Goal: Task Accomplishment & Management: Complete application form

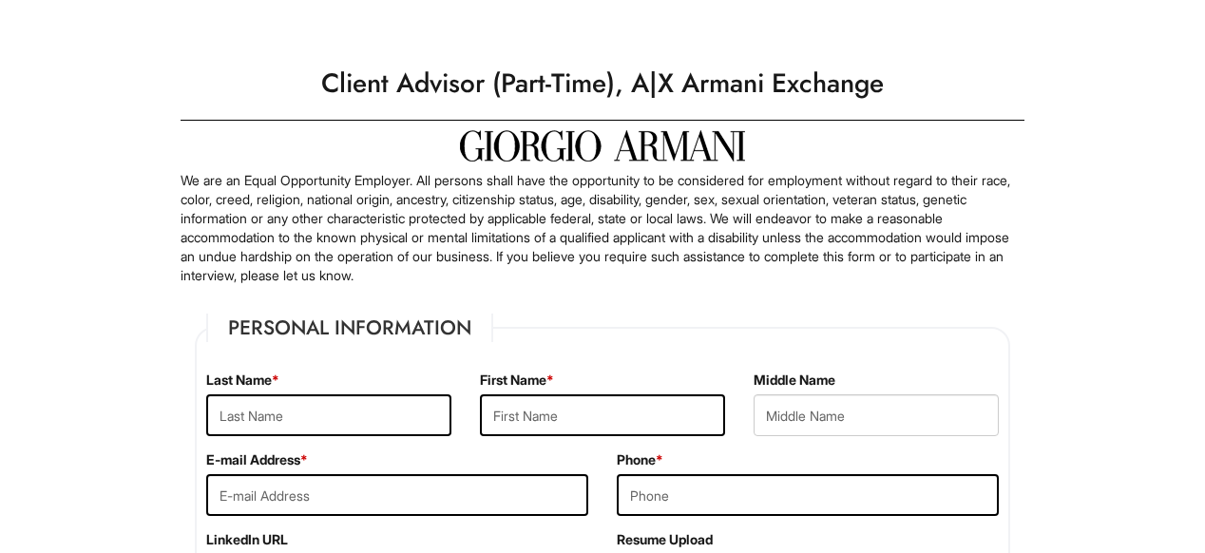
click at [357, 437] on div "Last Name *" at bounding box center [329, 410] width 274 height 80
click at [355, 420] on input "text" at bounding box center [328, 415] width 245 height 42
type input "[PERSON_NAME]"
type input "[EMAIL_ADDRESS][DOMAIN_NAME]"
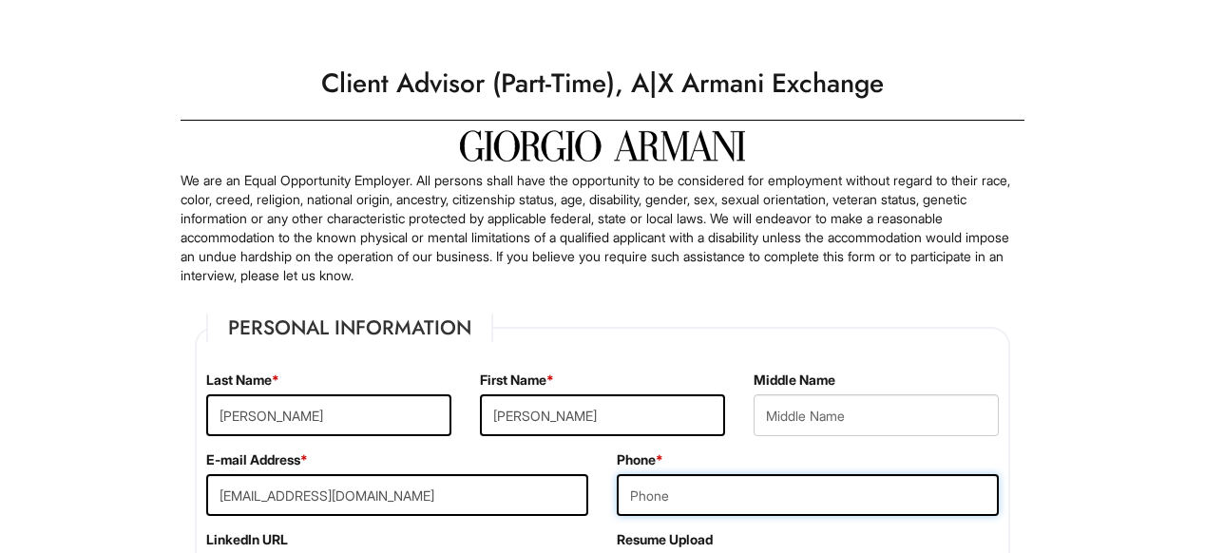
type input "4049640619"
type input "NA"
type input "[GEOGRAPHIC_DATA]"
select select "GA"
type input "30305"
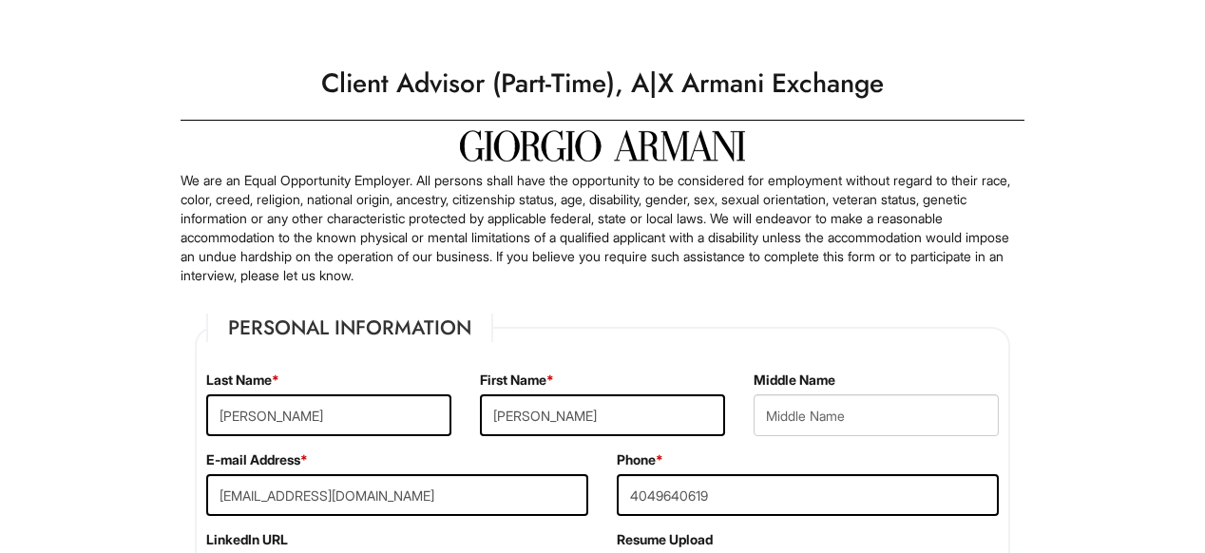
select select "[GEOGRAPHIC_DATA]"
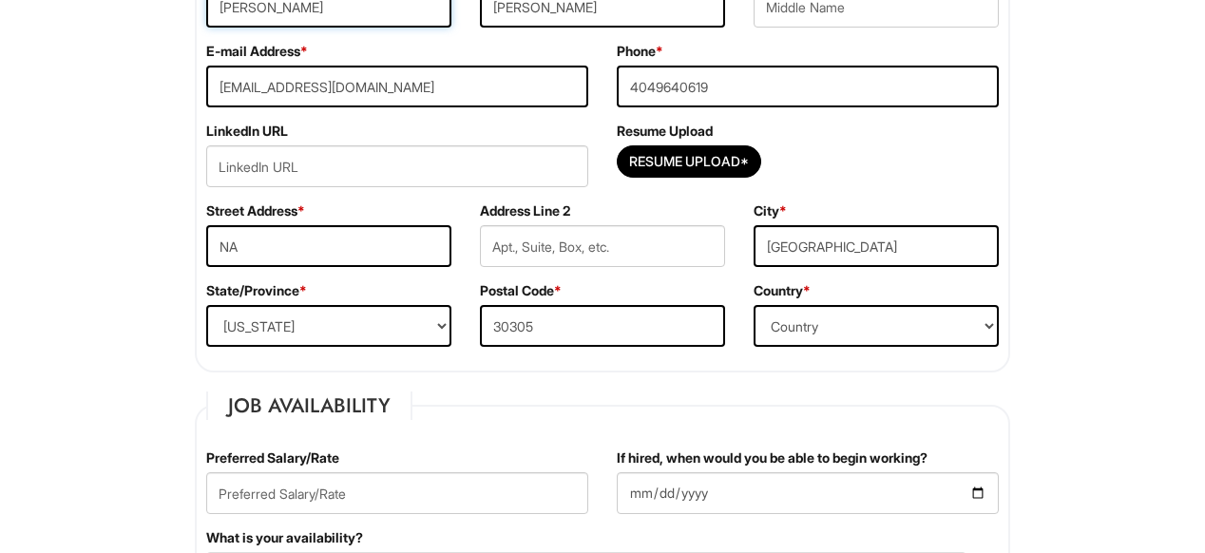
scroll to position [415, 0]
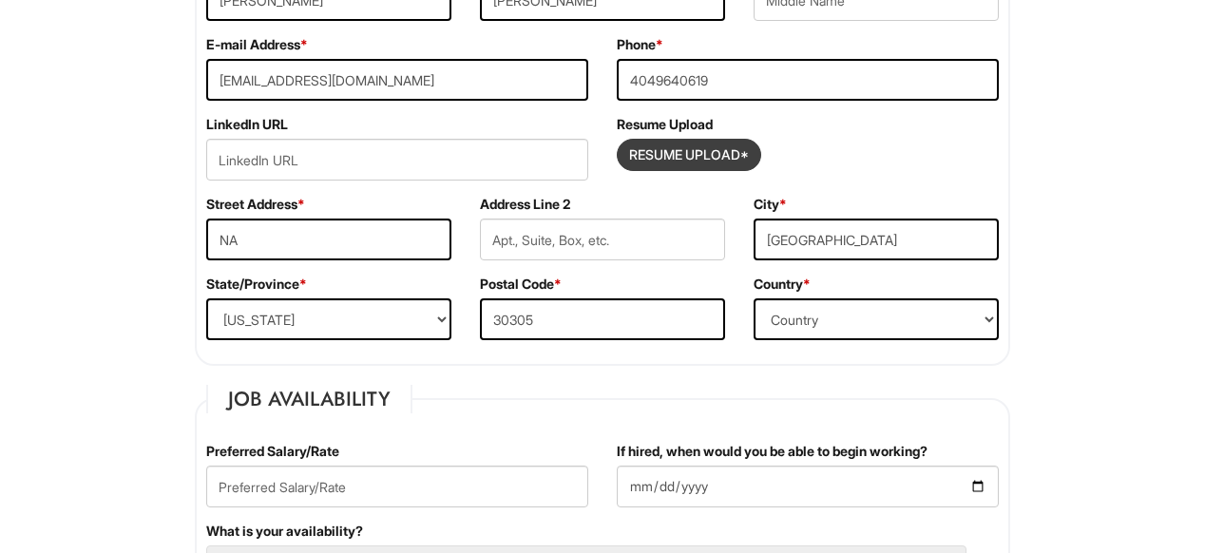
click at [689, 155] on input "Resume Upload*" at bounding box center [688, 155] width 142 height 30
type input "C:\fakepath\[PERSON_NAME] Resume (1).pdf"
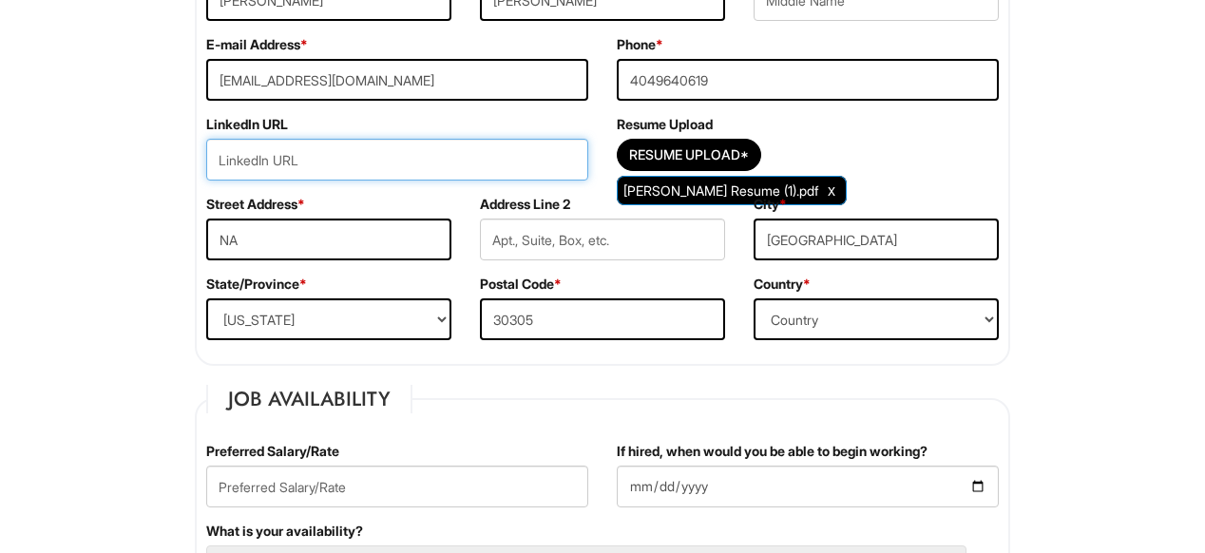
click at [465, 149] on input "url" at bounding box center [397, 160] width 382 height 42
paste input "[DOMAIN_NAME][URL]"
type input "[DOMAIN_NAME][URL]"
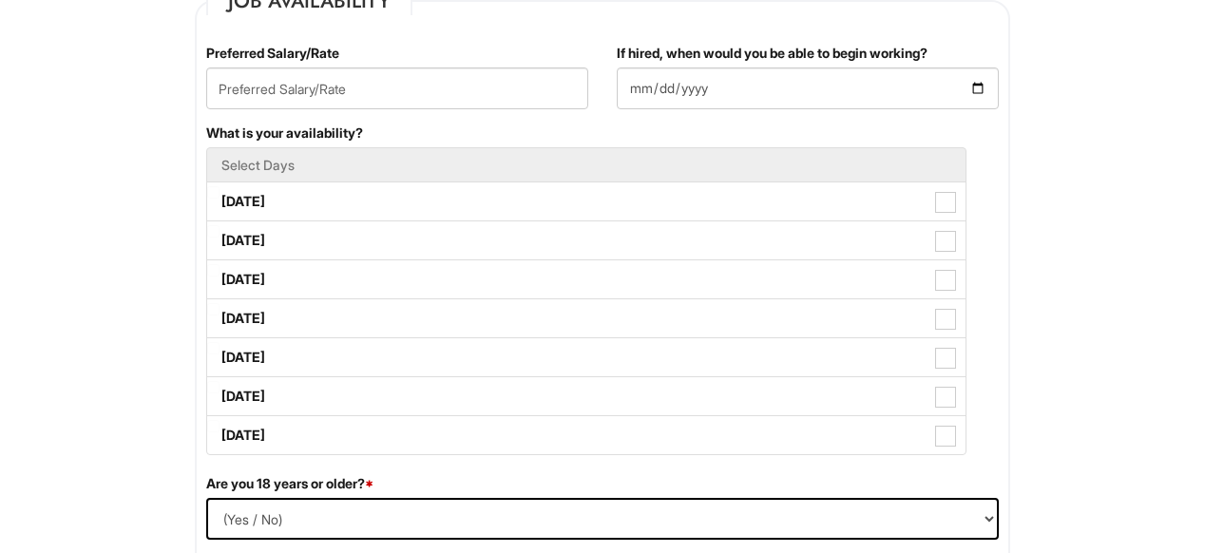
scroll to position [820, 0]
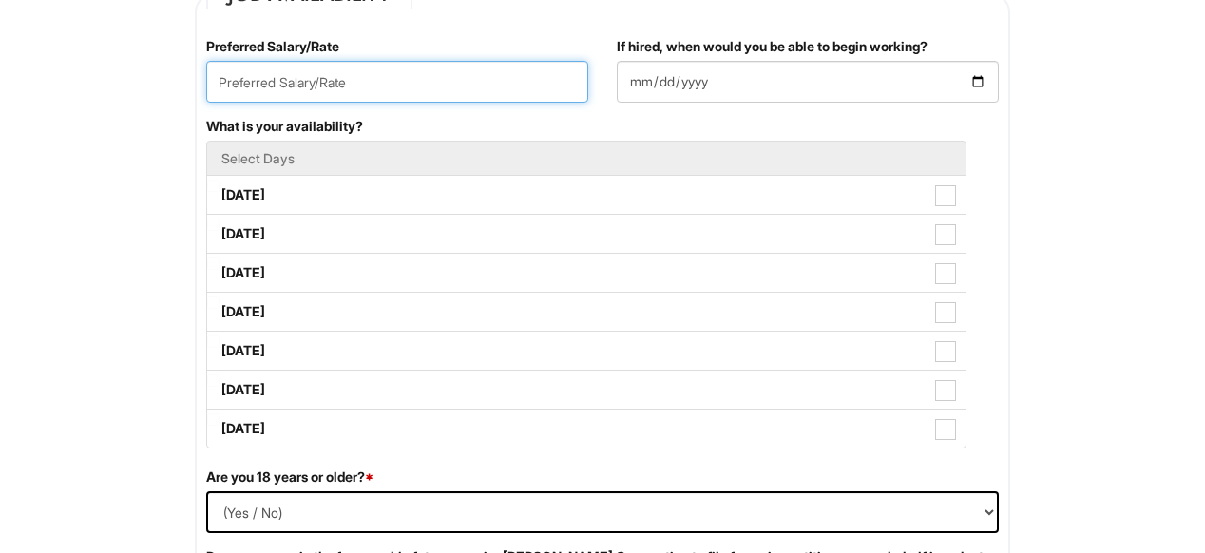
click at [526, 76] on input "text" at bounding box center [397, 82] width 382 height 42
type input "20/hr"
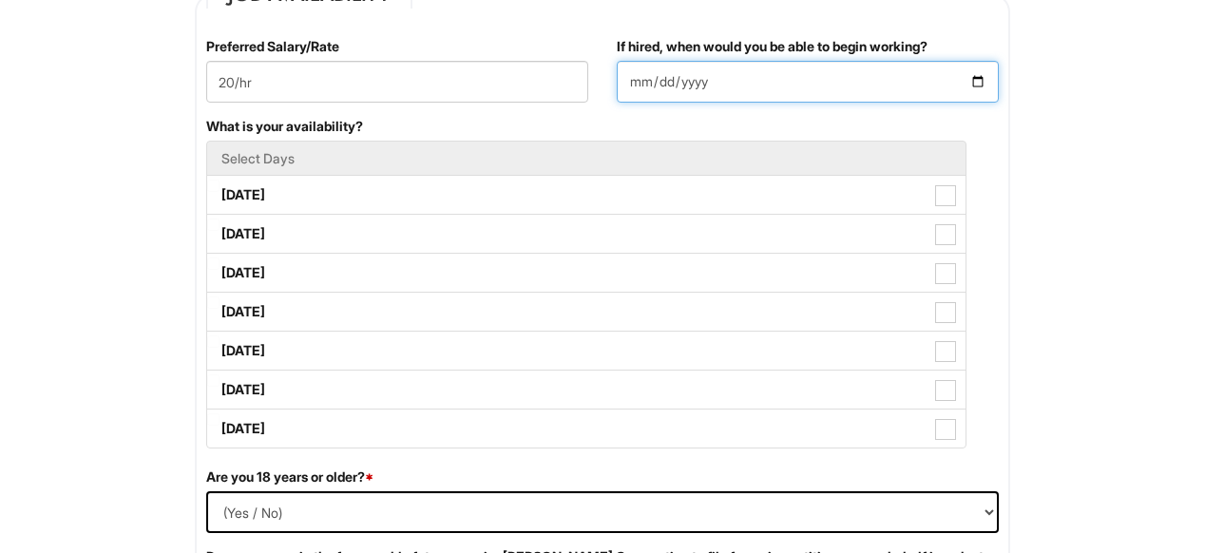
click at [697, 81] on input "If hired, when would you be able to begin working?" at bounding box center [808, 82] width 382 height 42
click at [978, 85] on input "If hired, when would you be able to begin working?" at bounding box center [808, 82] width 382 height 42
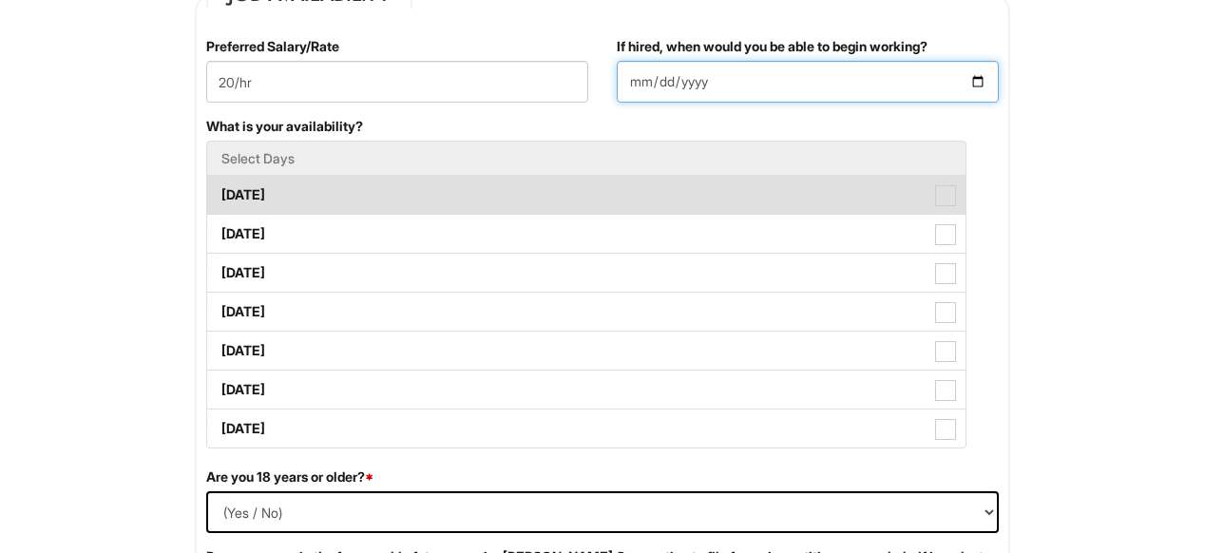
type input "[DATE]"
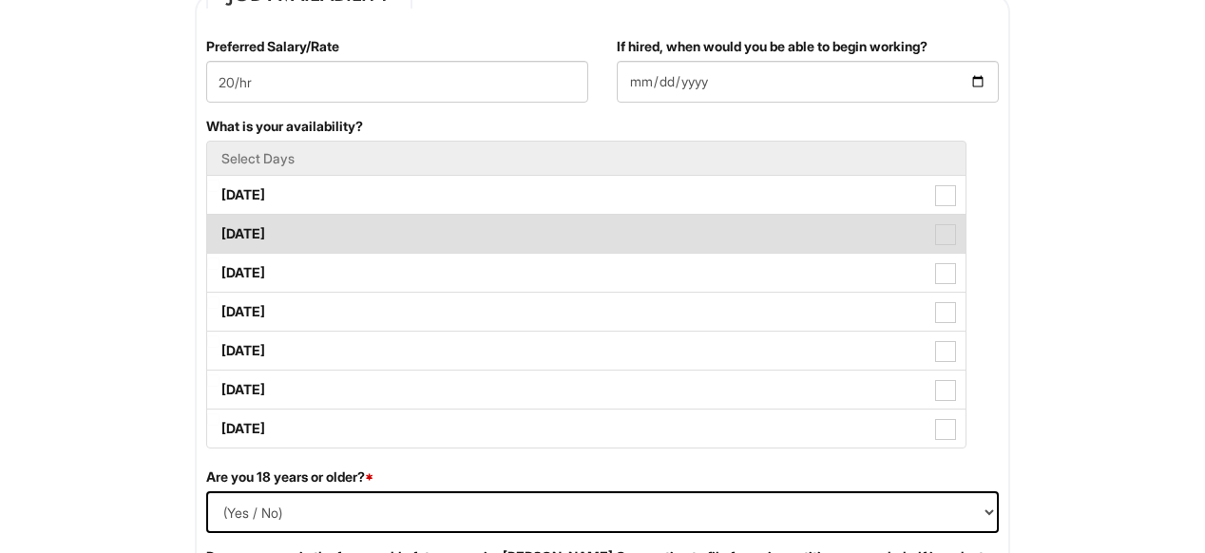
click at [954, 240] on span at bounding box center [945, 234] width 21 height 21
click at [219, 231] on Available_Tuesday "[DATE]" at bounding box center [213, 224] width 12 height 12
checkbox Available_Tuesday "true"
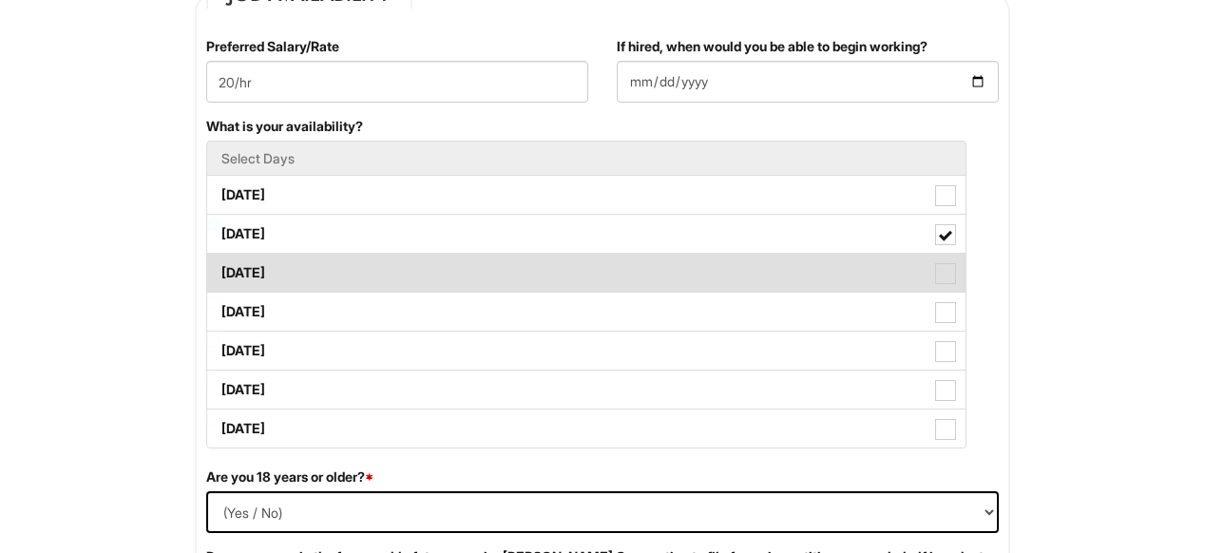
click at [946, 268] on span at bounding box center [945, 273] width 21 height 21
click at [219, 268] on Available_Wednesday "[DATE]" at bounding box center [213, 263] width 12 height 12
checkbox Available_Wednesday "true"
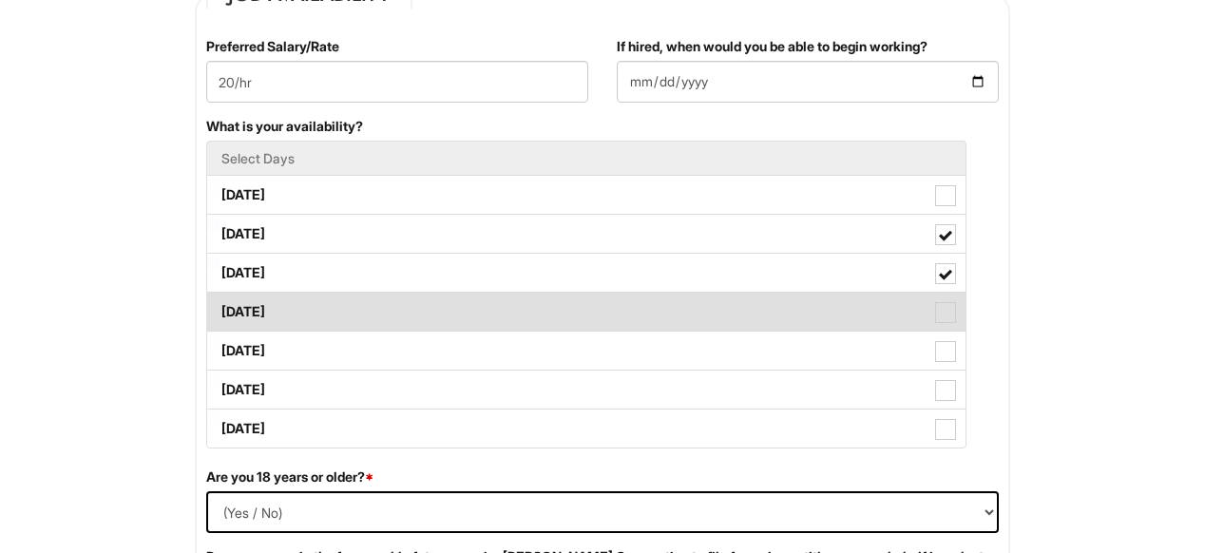
click at [943, 309] on span at bounding box center [945, 312] width 21 height 21
click at [219, 309] on Available_Thursday "[DATE]" at bounding box center [213, 302] width 12 height 12
checkbox Available_Thursday "true"
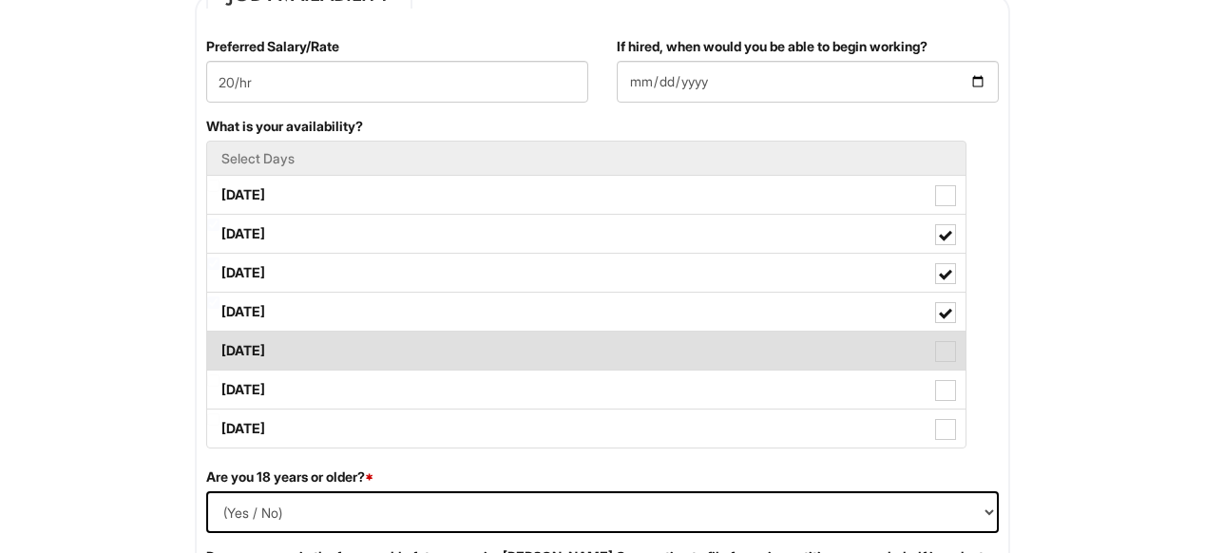
click at [939, 341] on span at bounding box center [945, 351] width 21 height 21
click at [219, 341] on Available_Friday "[DATE]" at bounding box center [213, 341] width 12 height 12
checkbox Available_Friday "true"
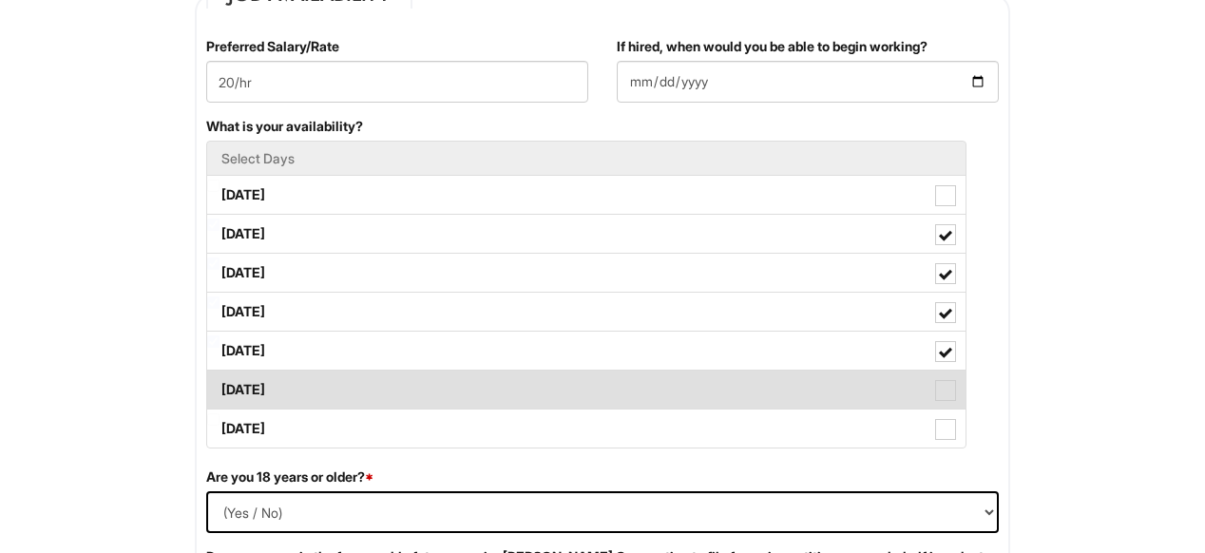
click at [931, 377] on label "[DATE]" at bounding box center [586, 389] width 758 height 38
click at [219, 377] on Available_Saturday "[DATE]" at bounding box center [213, 380] width 12 height 12
checkbox Available_Saturday "true"
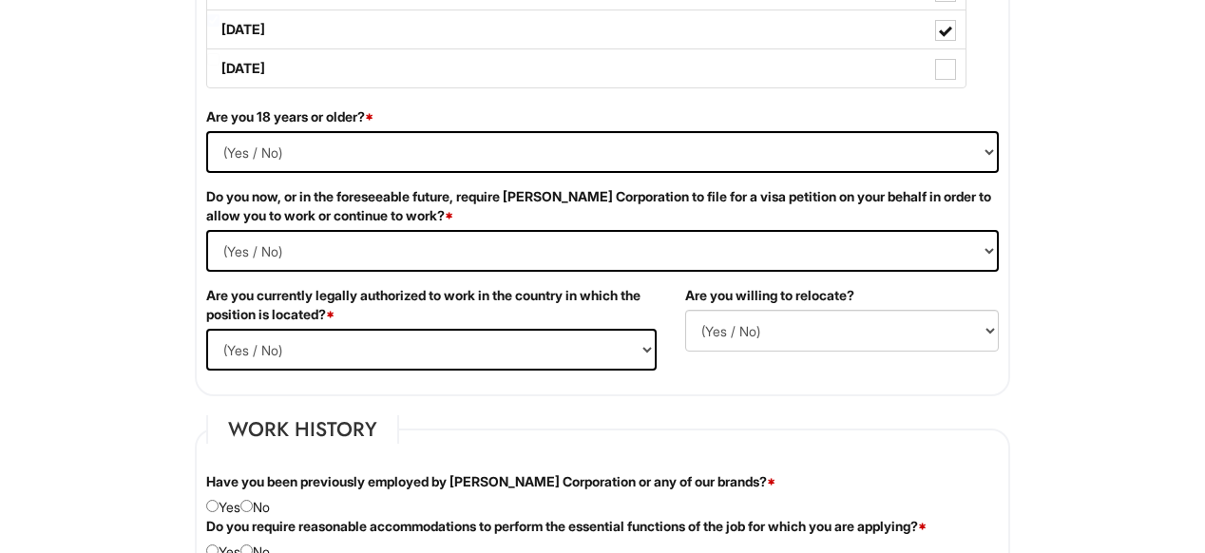
scroll to position [1206, 0]
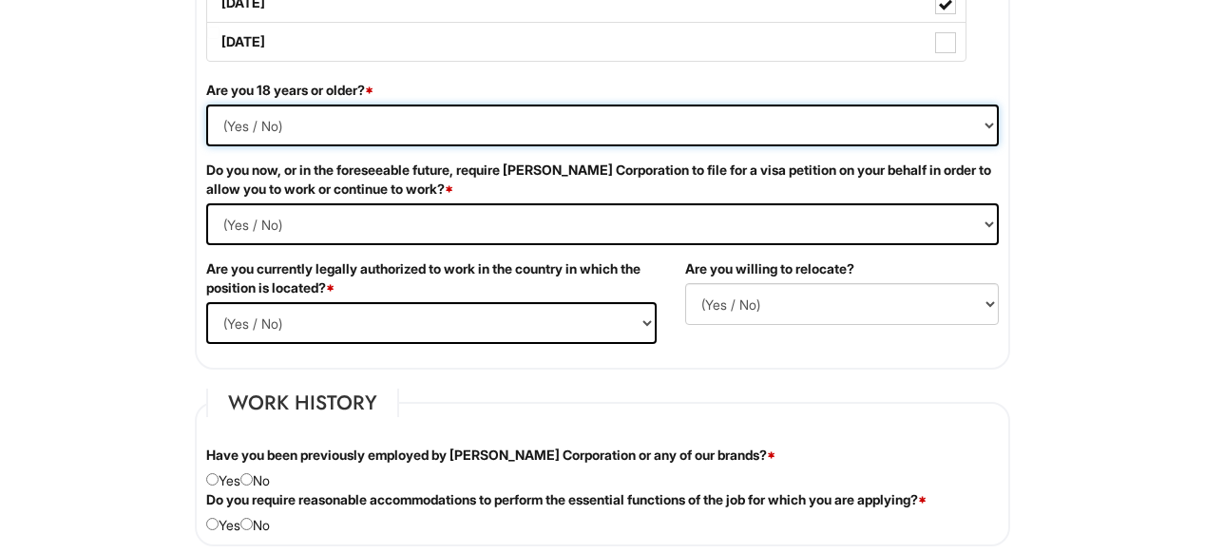
click at [927, 127] on select "(Yes / No) Yes No" at bounding box center [602, 125] width 792 height 42
select select "Yes"
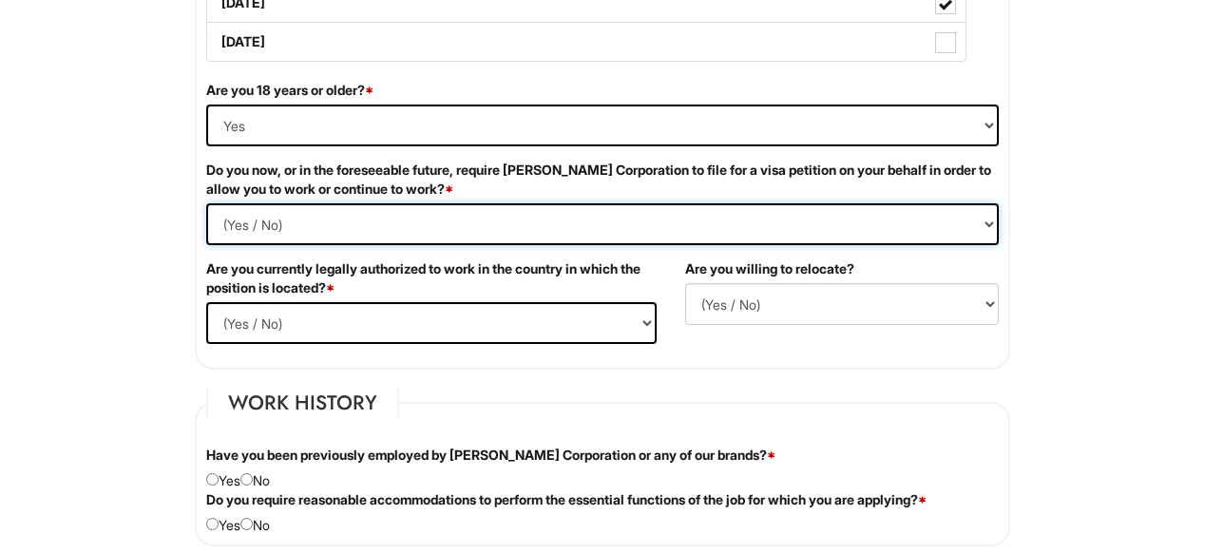
click at [860, 232] on Required "(Yes / No) Yes No" at bounding box center [602, 224] width 792 height 42
select Required "No"
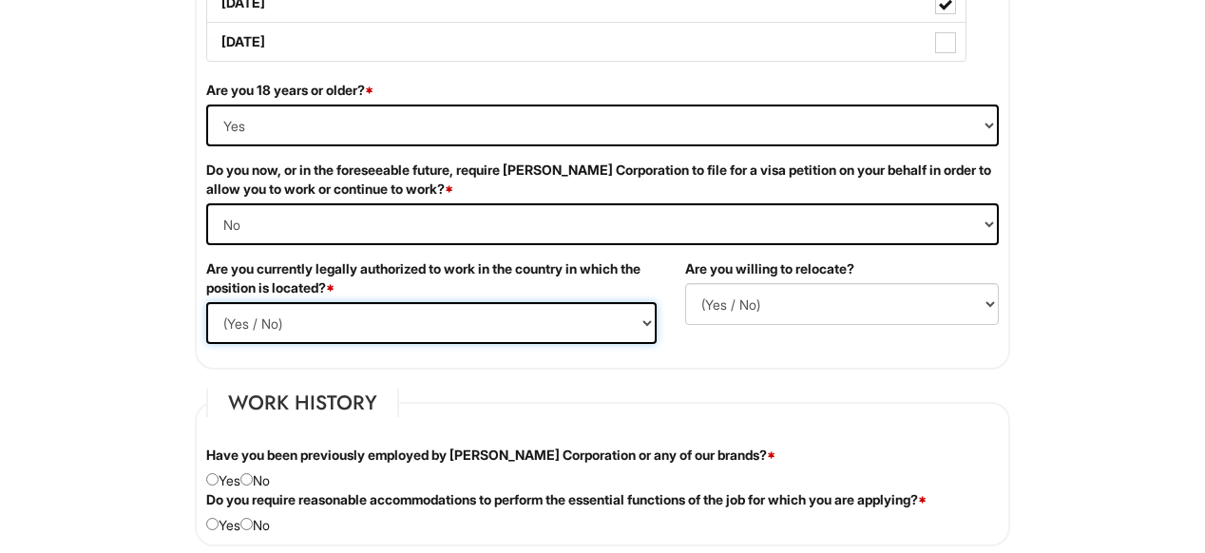
click at [638, 327] on select "(Yes / No) Yes No" at bounding box center [431, 323] width 450 height 42
select select "Yes"
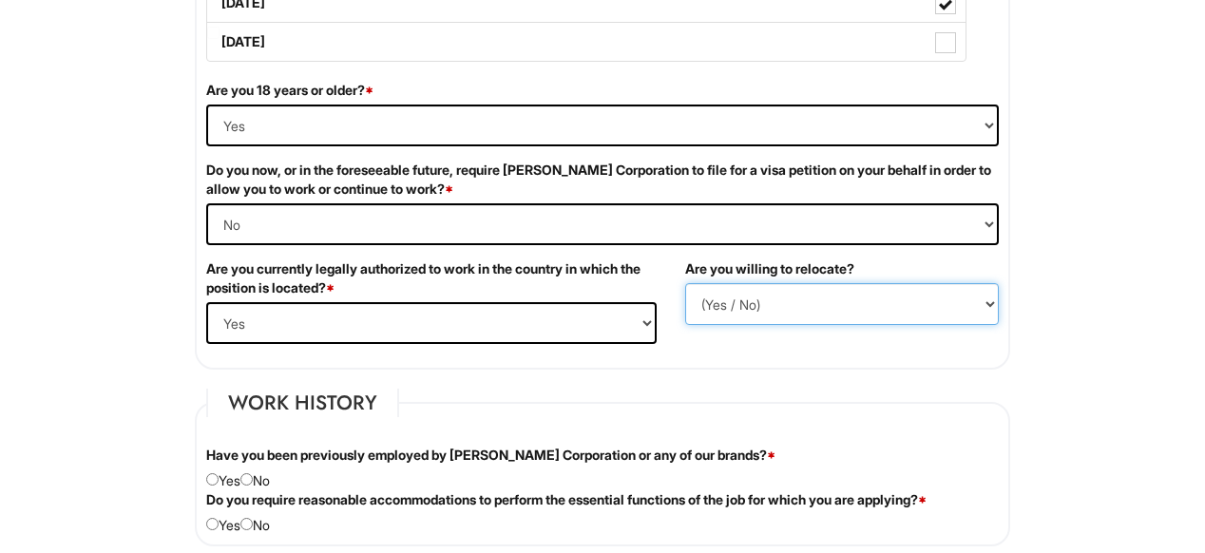
click at [741, 295] on select "(Yes / No) No Yes" at bounding box center [841, 304] width 313 height 42
select select "Y"
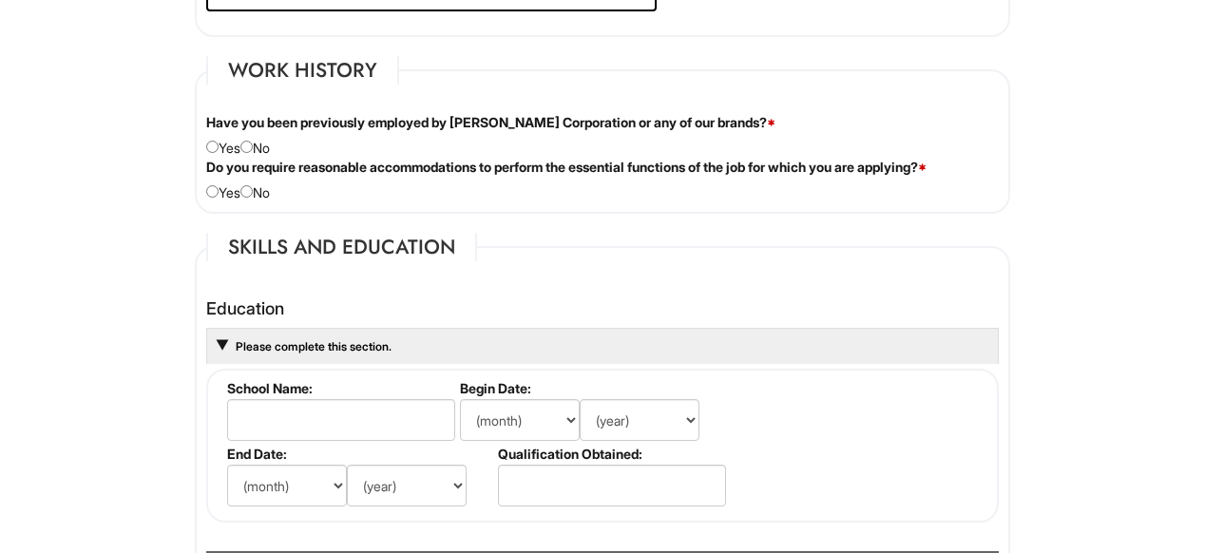
scroll to position [1551, 0]
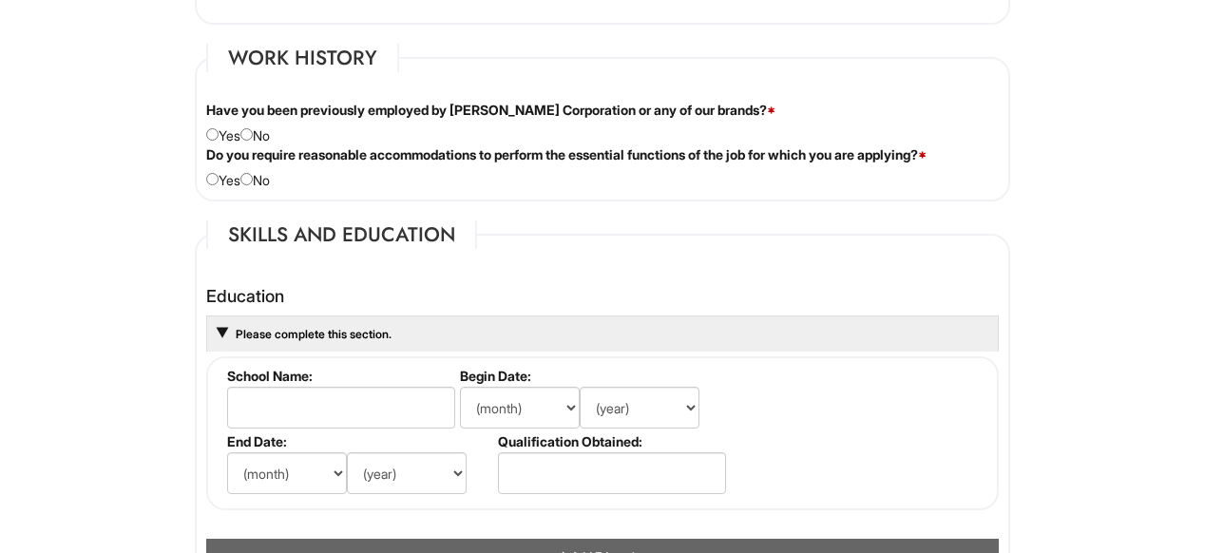
click at [263, 136] on div "Have you been previously employed by [PERSON_NAME] Corporation or any of our br…" at bounding box center [602, 123] width 821 height 45
click at [253, 135] on input "radio" at bounding box center [246, 134] width 12 height 12
radio input "true"
click at [253, 180] on input "radio" at bounding box center [246, 179] width 12 height 12
radio input "true"
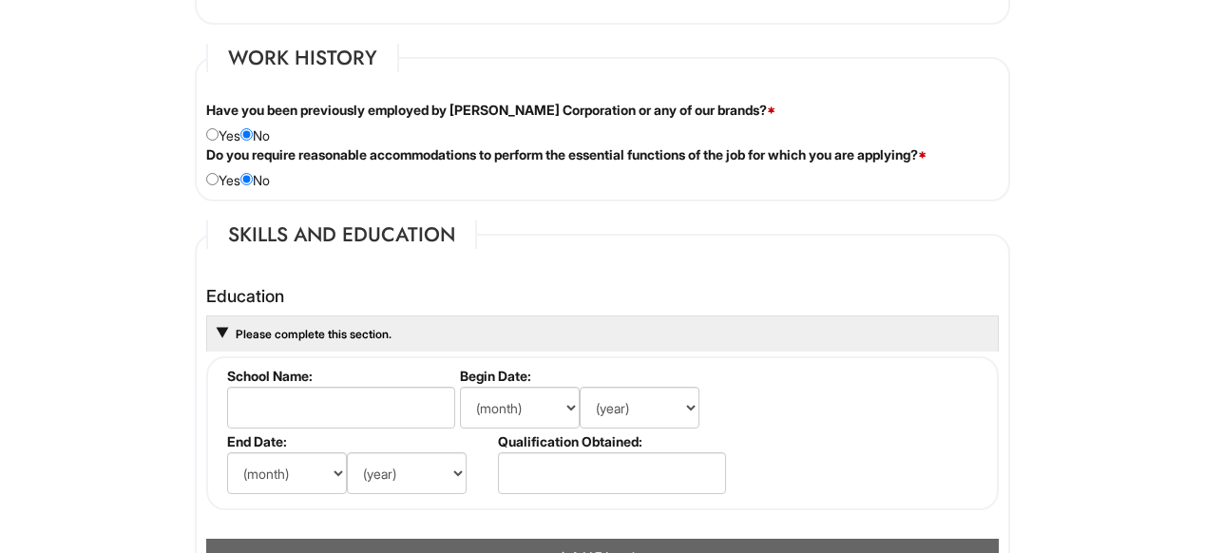
click at [1151, 196] on html "Please Complete This Form 1 2 3 Client Advisor (Part-Time), A|X Armani Exchange…" at bounding box center [602, 304] width 1205 height 3711
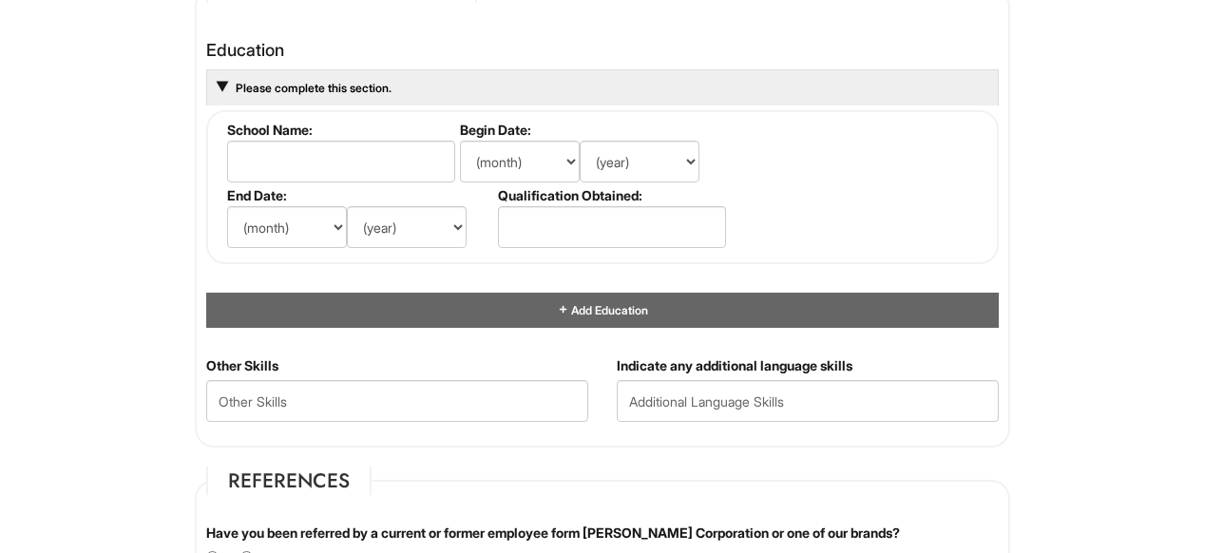
scroll to position [1830, 0]
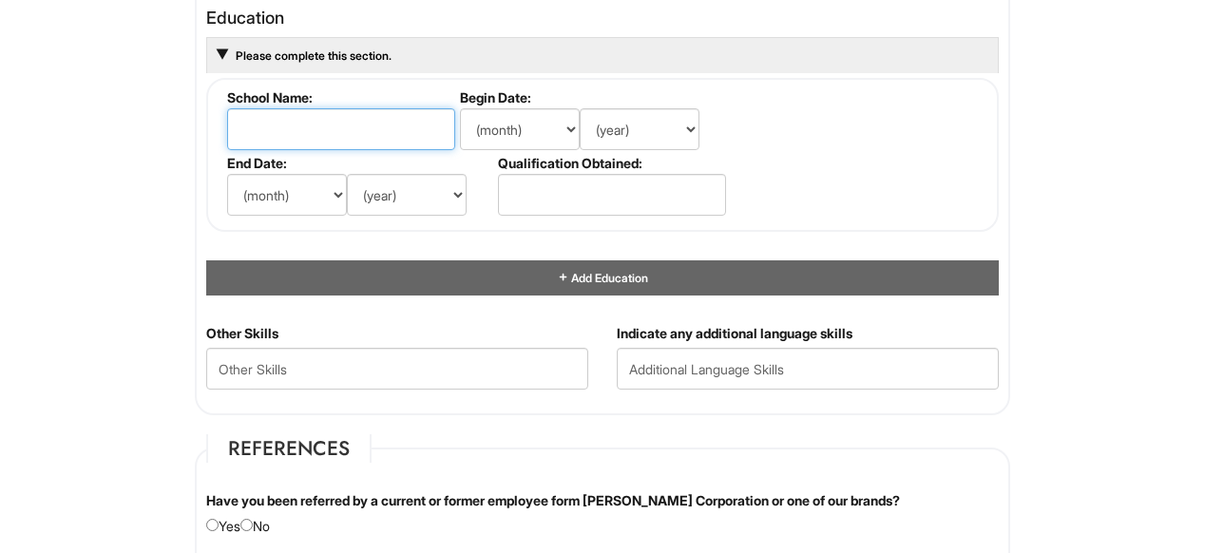
click at [381, 134] on input "text" at bounding box center [341, 129] width 228 height 42
type input "[US_STATE][GEOGRAPHIC_DATA]"
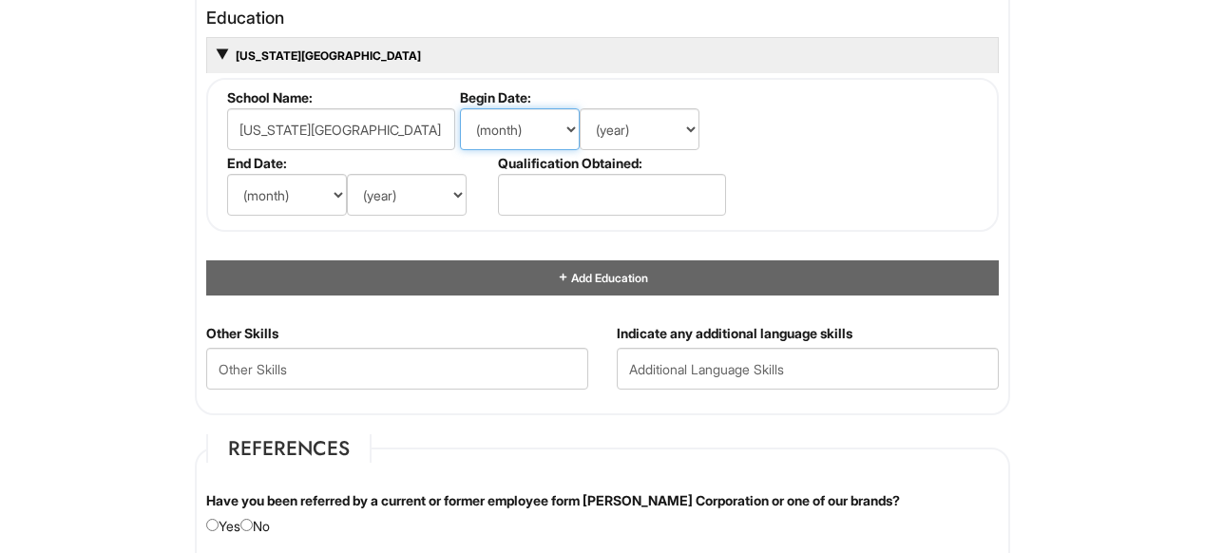
click at [537, 127] on select "(month) Jan Feb Mar Apr May Jun [DATE] Aug Sep Oct Nov Dec" at bounding box center [520, 129] width 120 height 42
select select "8"
click at [649, 130] on select "(year) 2029 2028 2027 2026 2025 2024 2023 2022 2021 2020 2019 2018 2017 2016 20…" at bounding box center [639, 129] width 120 height 42
select select "2022"
click at [331, 178] on select "(month) Jan Feb Mar Apr May Jun [DATE] Aug Sep Oct Nov Dec" at bounding box center [287, 195] width 120 height 42
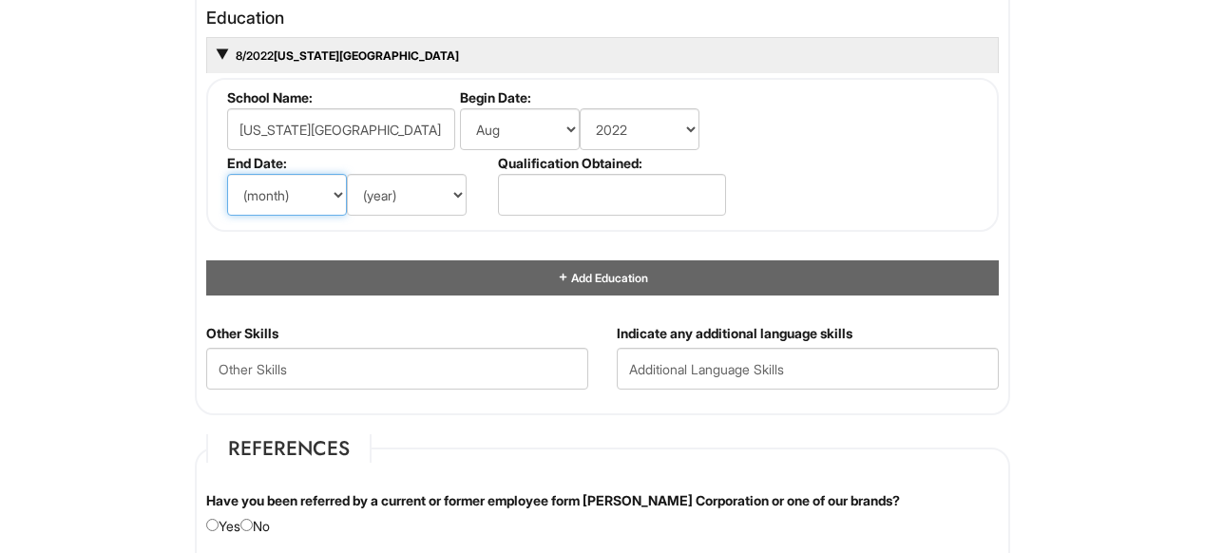
select select "5"
click at [390, 181] on select "(year) 2029 2028 2027 2026 2025 2024 2023 2022 2021 2020 2019 2018 2017 2016 20…" at bounding box center [407, 195] width 120 height 42
select select "2026"
click at [1044, 292] on html "Please Complete This Form 1 2 3 Client Advisor (Part-Time), A|X Armani Exchange…" at bounding box center [602, 25] width 1205 height 3711
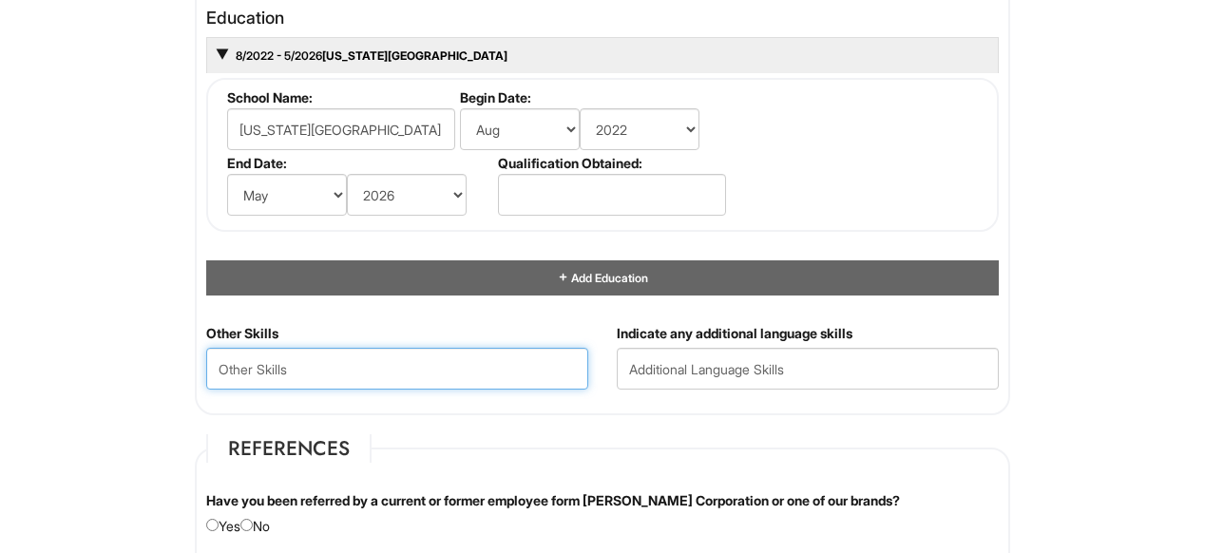
click at [558, 377] on Skills "text" at bounding box center [397, 369] width 382 height 42
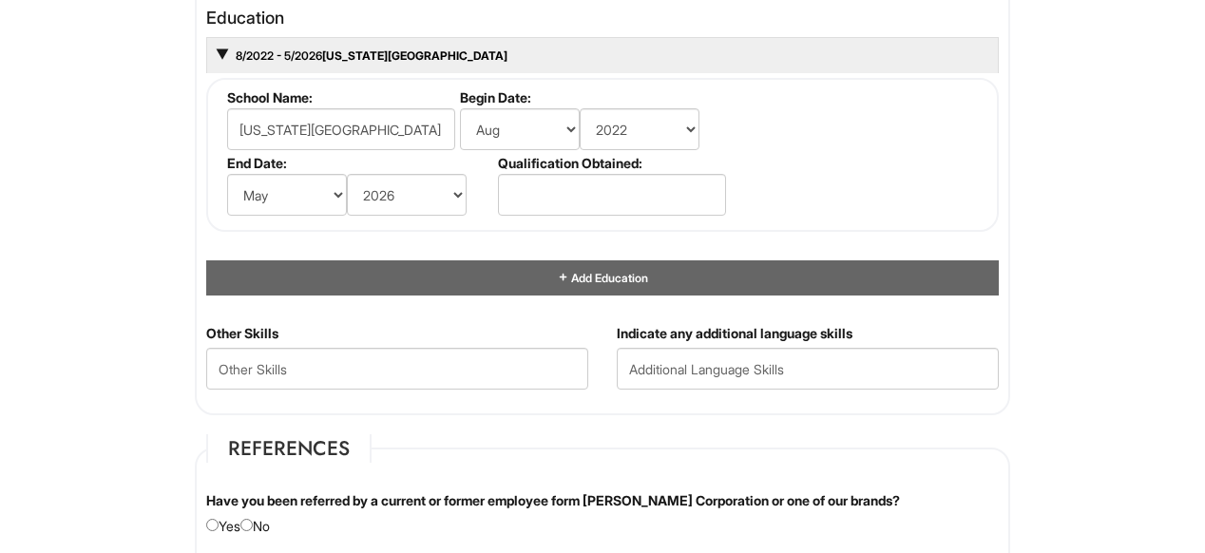
click at [1203, 259] on html "Please Complete This Form 1 2 3 Client Advisor (Part-Time), A|X Armani Exchange…" at bounding box center [602, 25] width 1205 height 3711
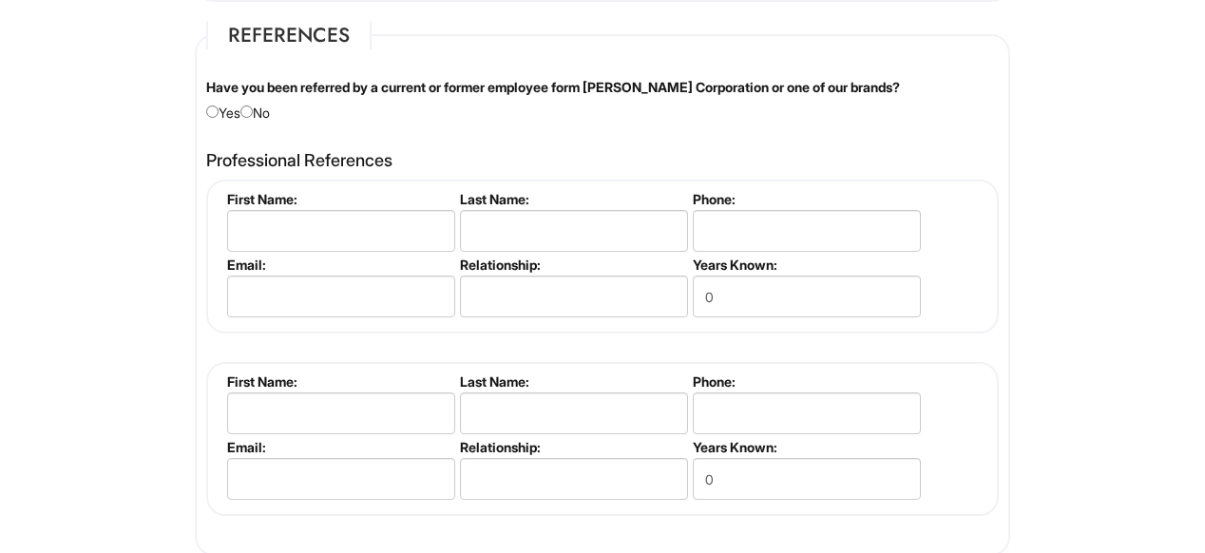
scroll to position [2248, 0]
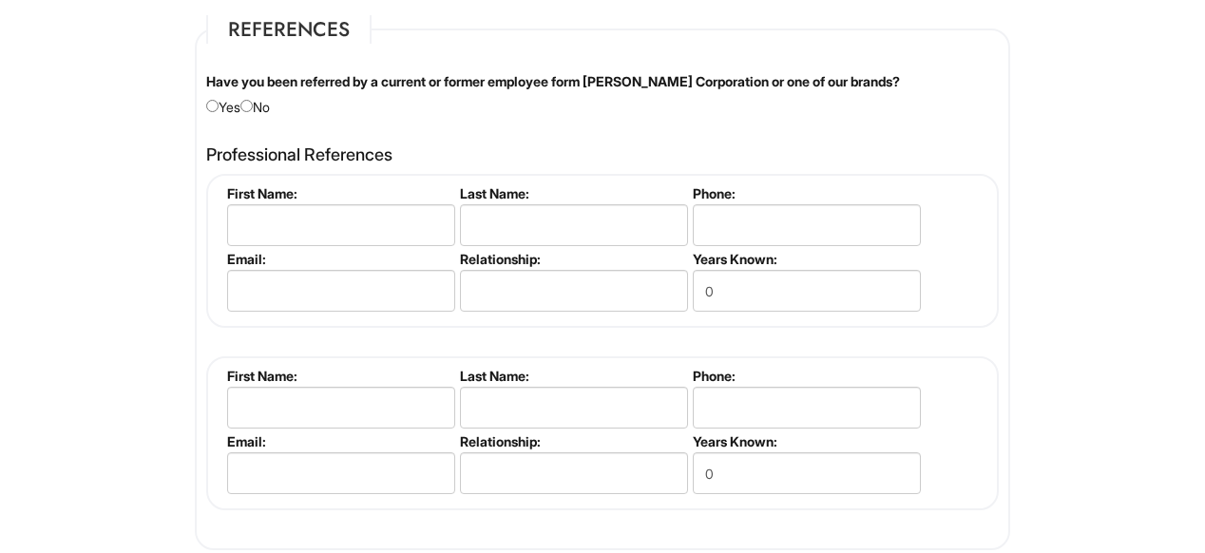
click at [261, 105] on div "Have you been referred by a current or former employee form [PERSON_NAME] Corpo…" at bounding box center [602, 94] width 821 height 45
click at [253, 104] on input "radio" at bounding box center [246, 106] width 12 height 12
radio input "true"
click at [913, 215] on input "tel" at bounding box center [807, 225] width 228 height 42
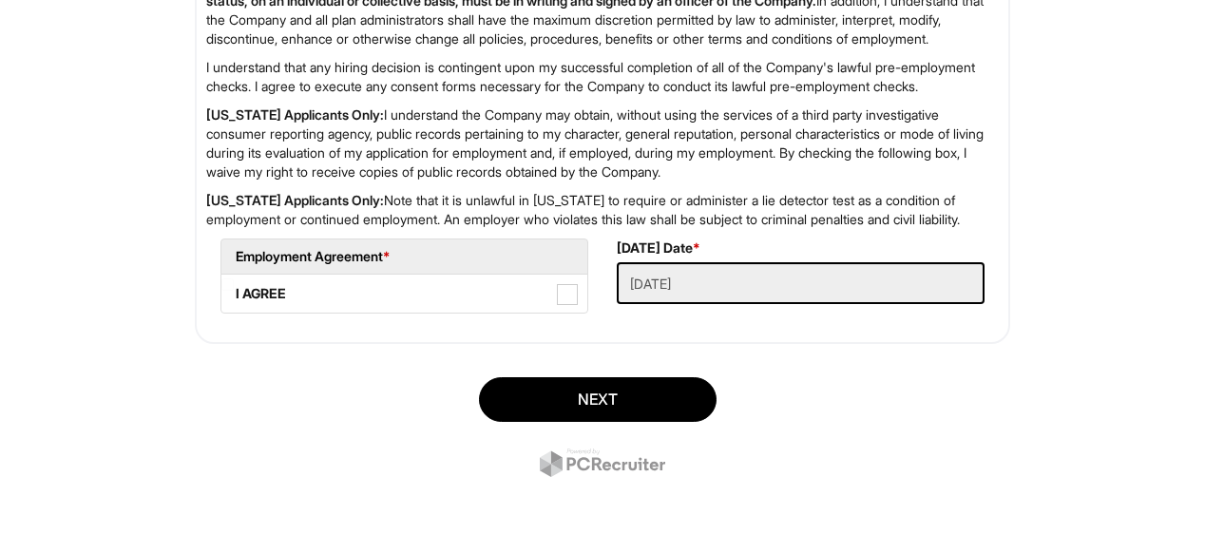
scroll to position [3209, 0]
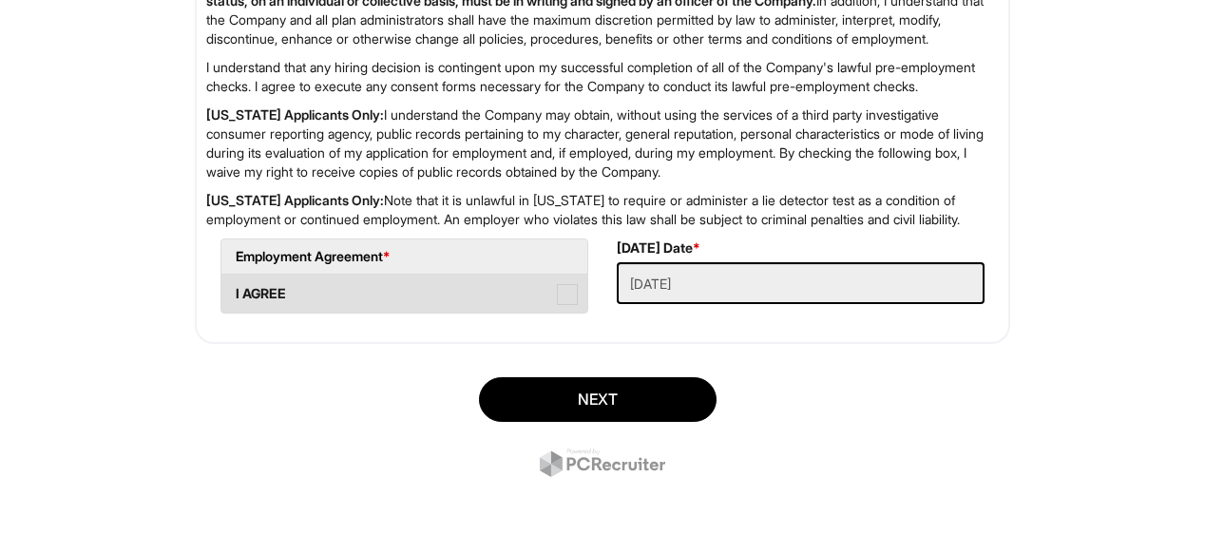
click at [561, 305] on span at bounding box center [567, 294] width 21 height 21
click at [234, 291] on AGREE "I AGREE" at bounding box center [227, 284] width 12 height 12
checkbox AGREE "true"
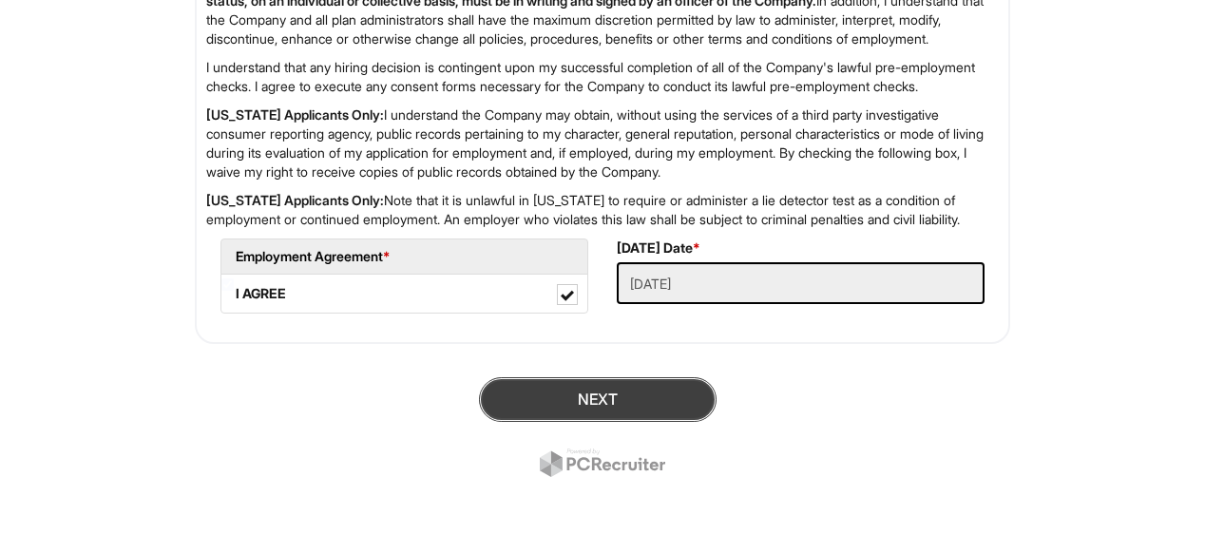
click at [599, 422] on button "Next" at bounding box center [597, 399] width 237 height 45
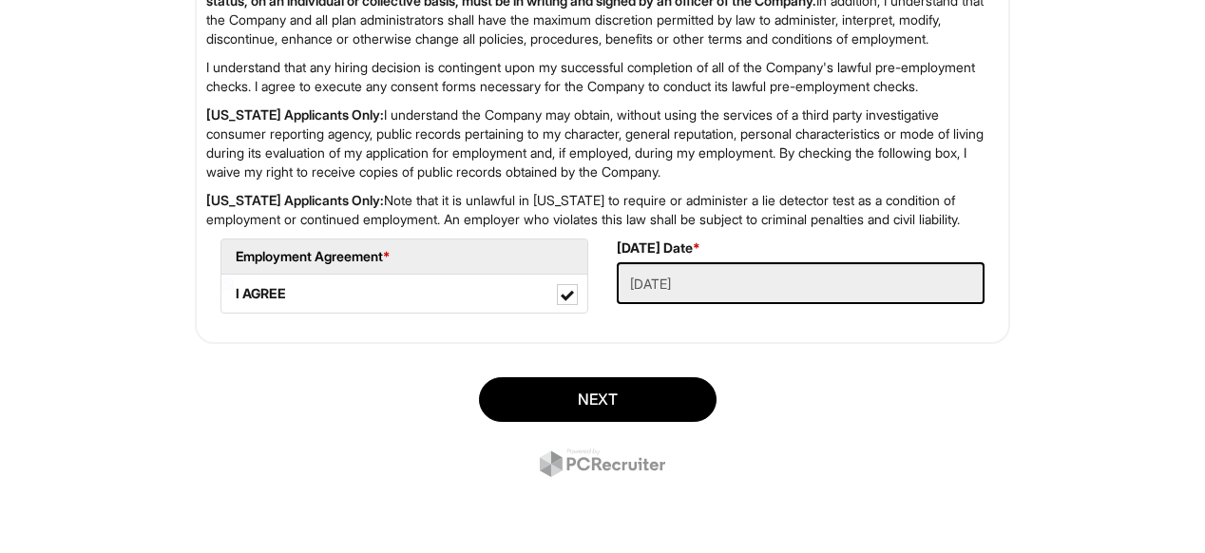
scroll to position [3234, 0]
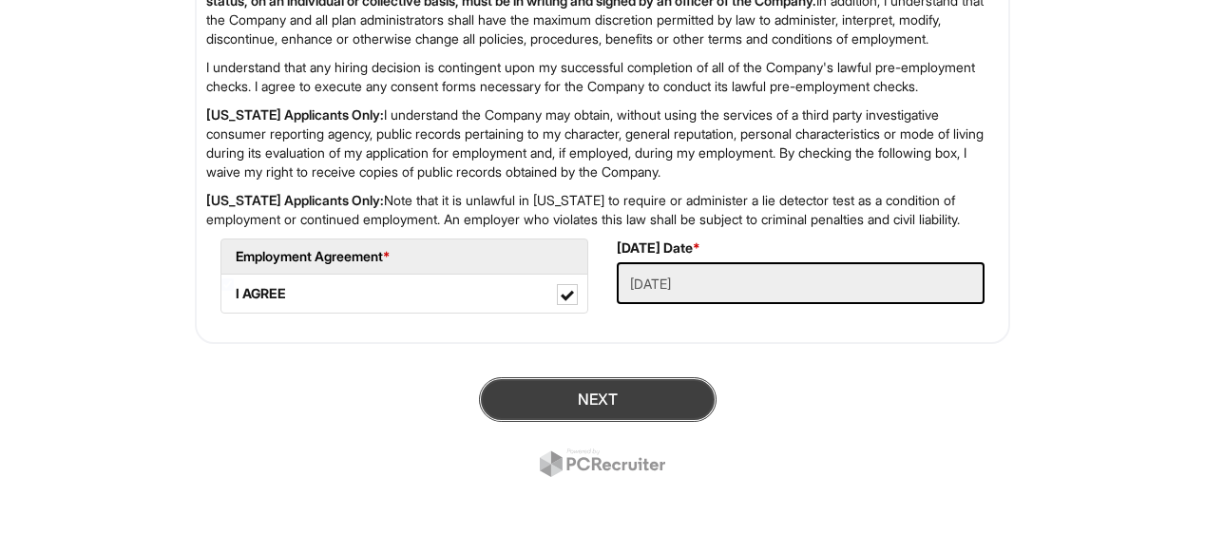
click at [661, 379] on button "Next" at bounding box center [597, 399] width 237 height 45
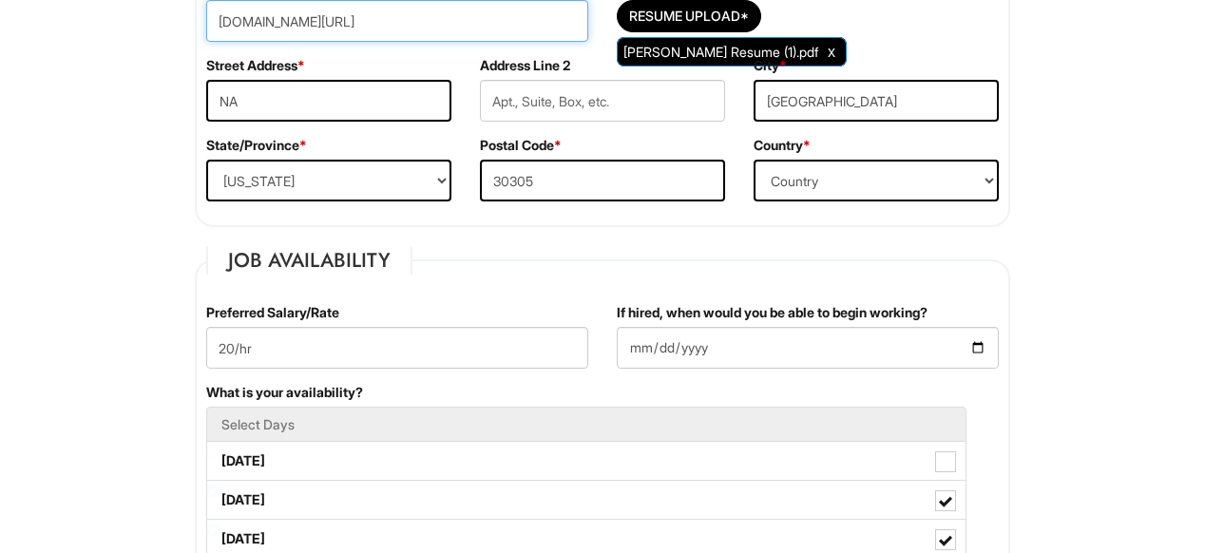
type input "[DOMAIN_NAME][URL]"
click at [382, 76] on div "Street Address * NA" at bounding box center [329, 96] width 274 height 80
click at [512, 15] on input "[DOMAIN_NAME][URL]" at bounding box center [397, 21] width 382 height 42
drag, startPoint x: 515, startPoint y: 17, endPoint x: 194, endPoint y: 17, distance: 321.1
click at [194, 17] on div "LinkedIn URL [DOMAIN_NAME][URL]" at bounding box center [397, 16] width 410 height 80
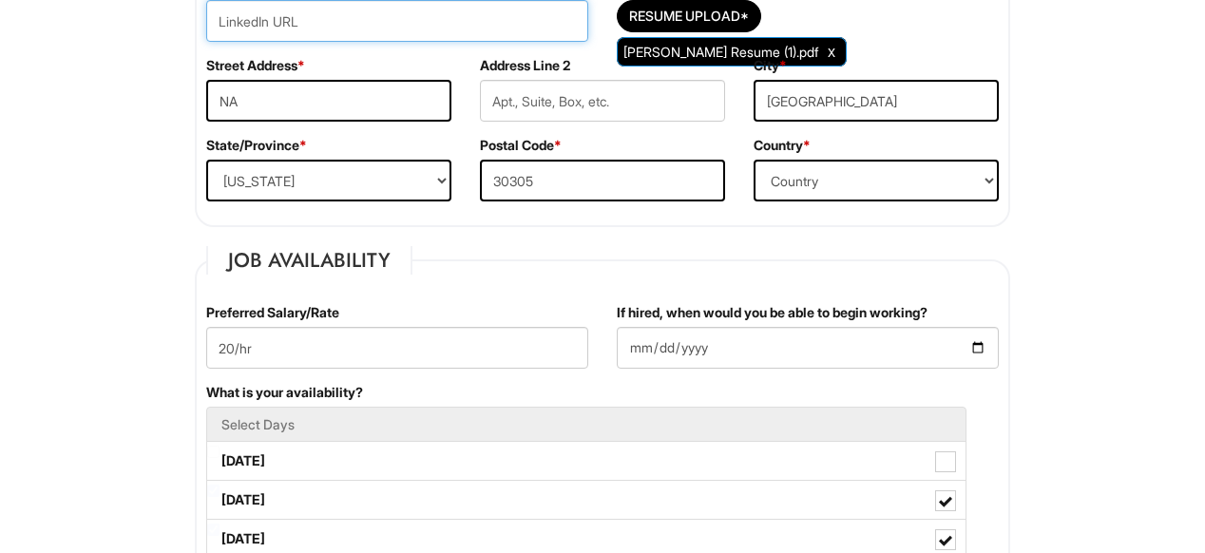
paste input "[DOMAIN_NAME][URL]"
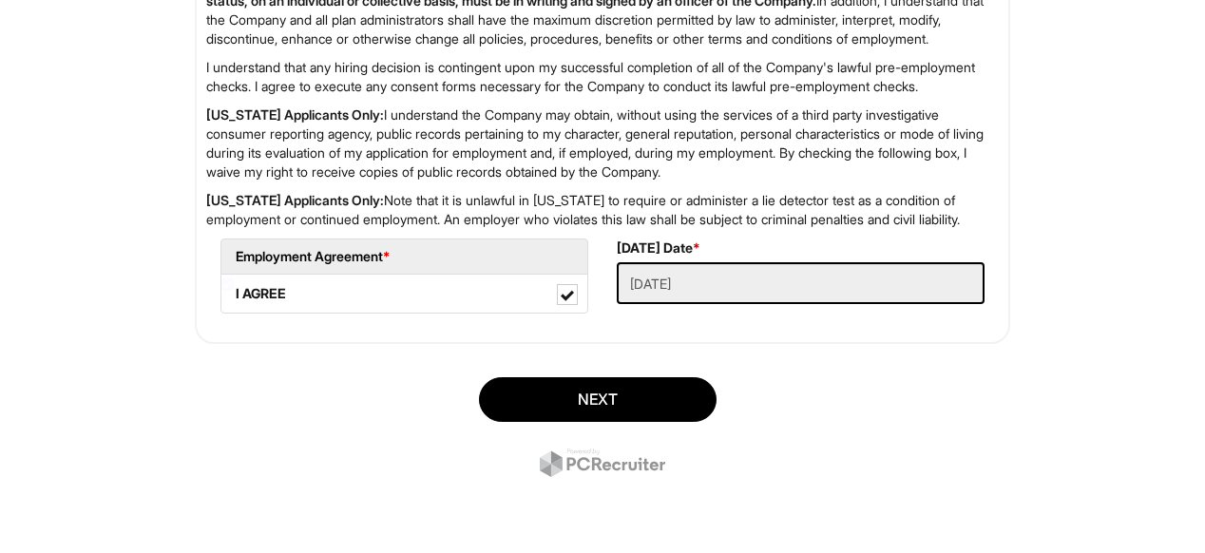
scroll to position [3234, 0]
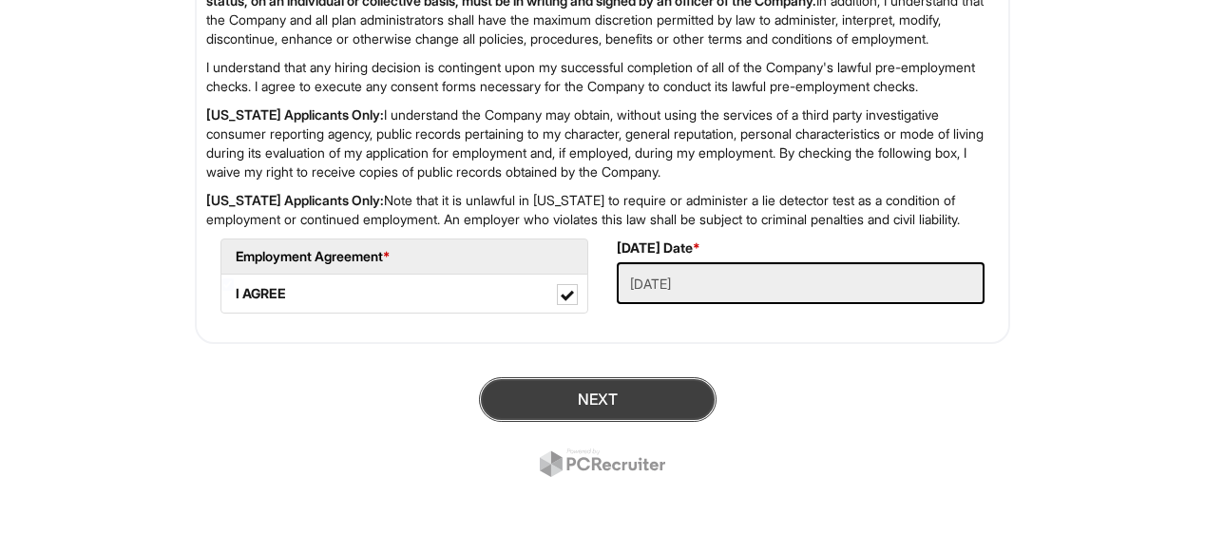
click at [653, 406] on button "Next" at bounding box center [597, 399] width 237 height 45
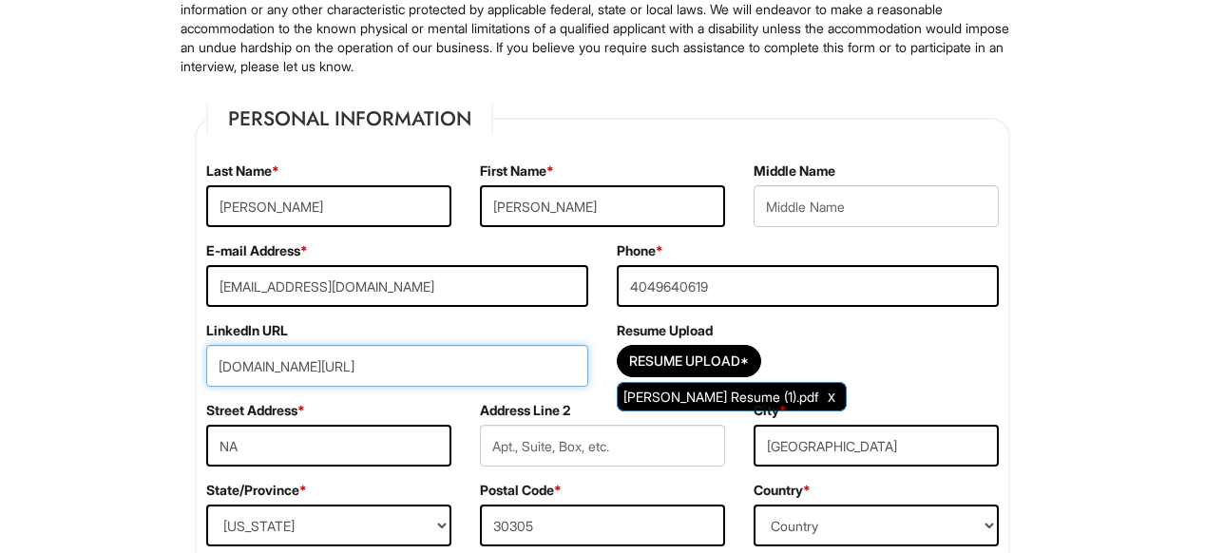
scroll to position [167, 0]
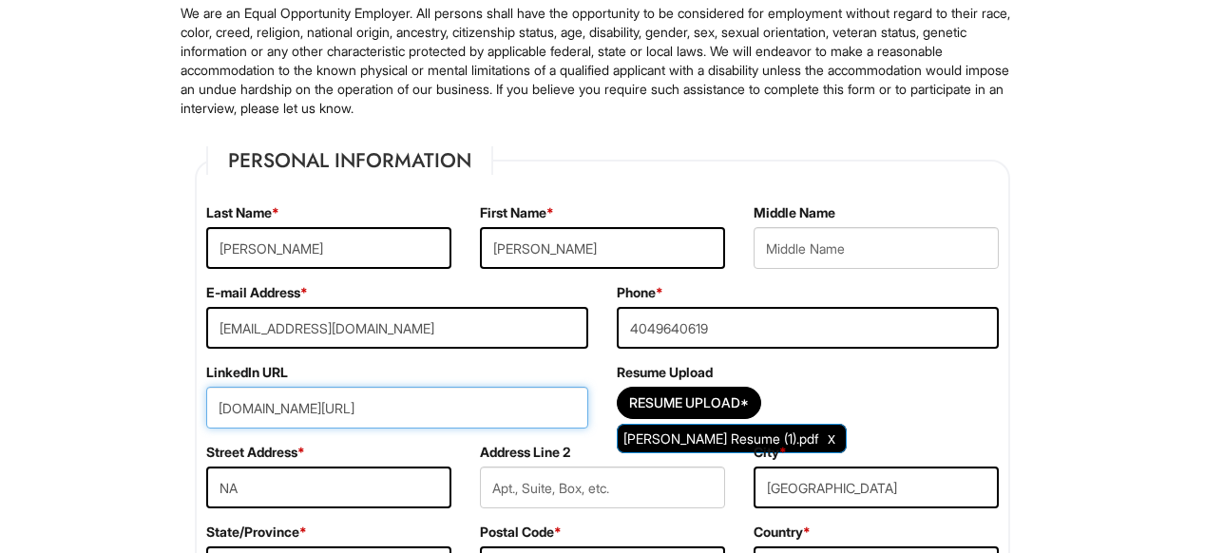
click at [531, 396] on input "[DOMAIN_NAME][URL]" at bounding box center [397, 408] width 382 height 42
click at [513, 415] on input "[DOMAIN_NAME][URL]" at bounding box center [397, 408] width 382 height 42
type input "w"
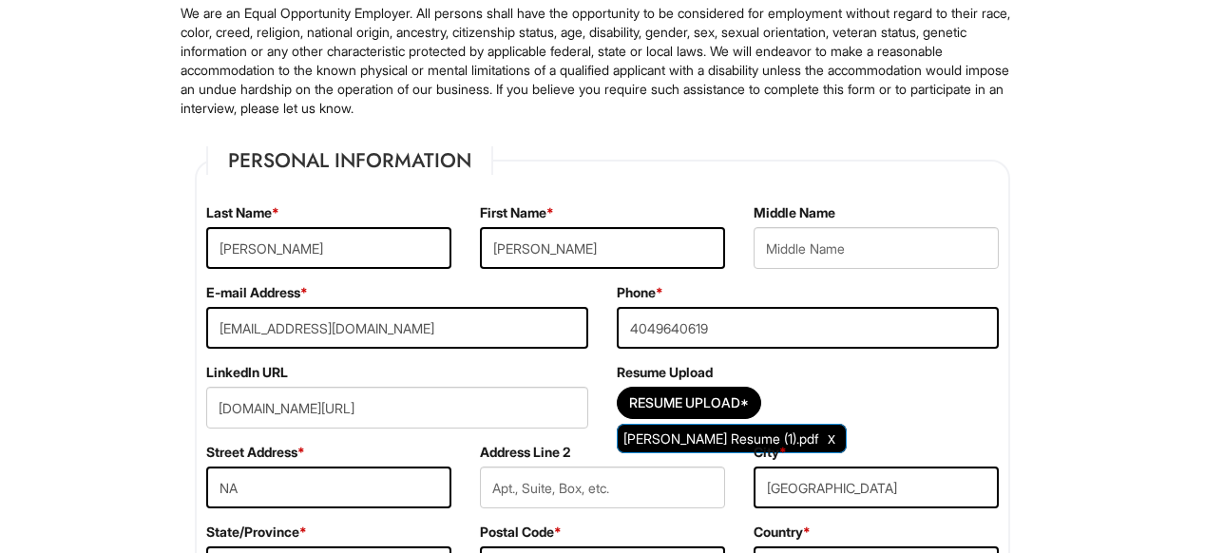
click at [438, 441] on div "LinkedIn URL [DOMAIN_NAME][URL]" at bounding box center [397, 403] width 410 height 80
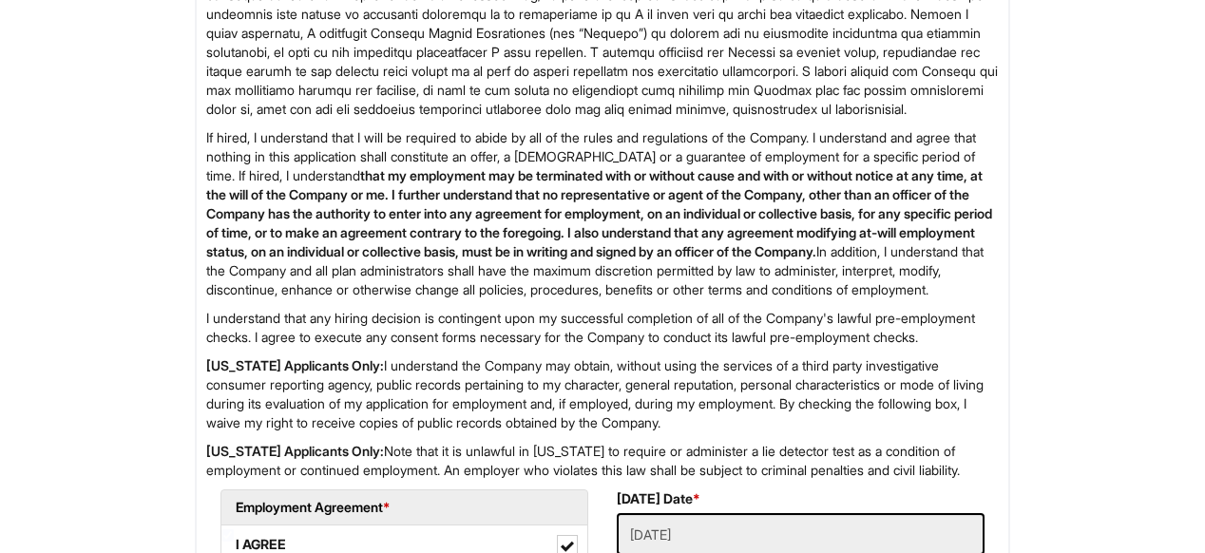
scroll to position [3234, 0]
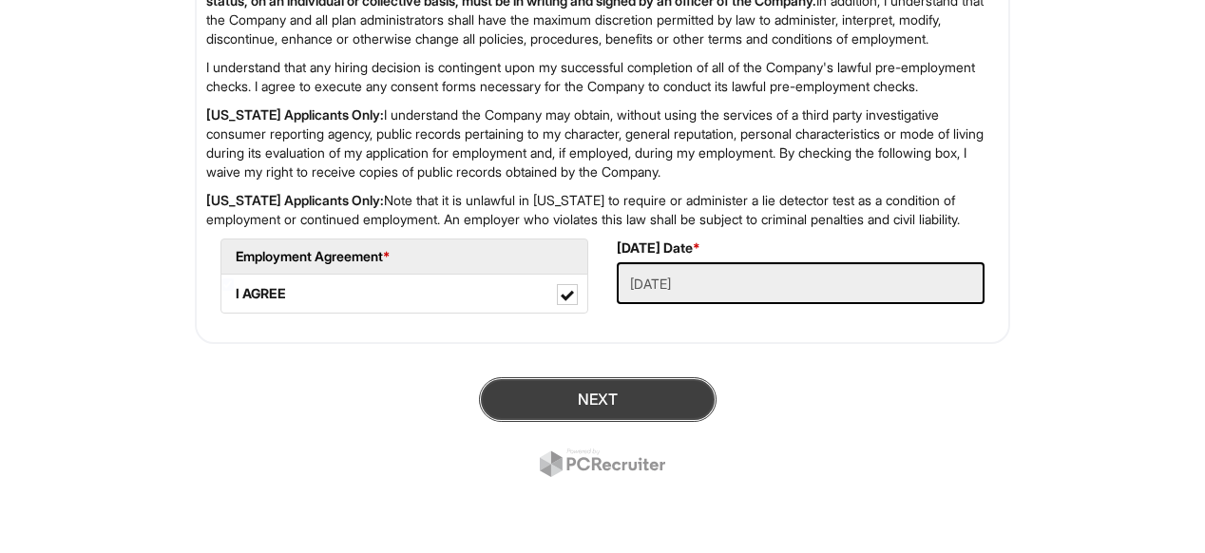
click at [682, 412] on button "Next" at bounding box center [597, 399] width 237 height 45
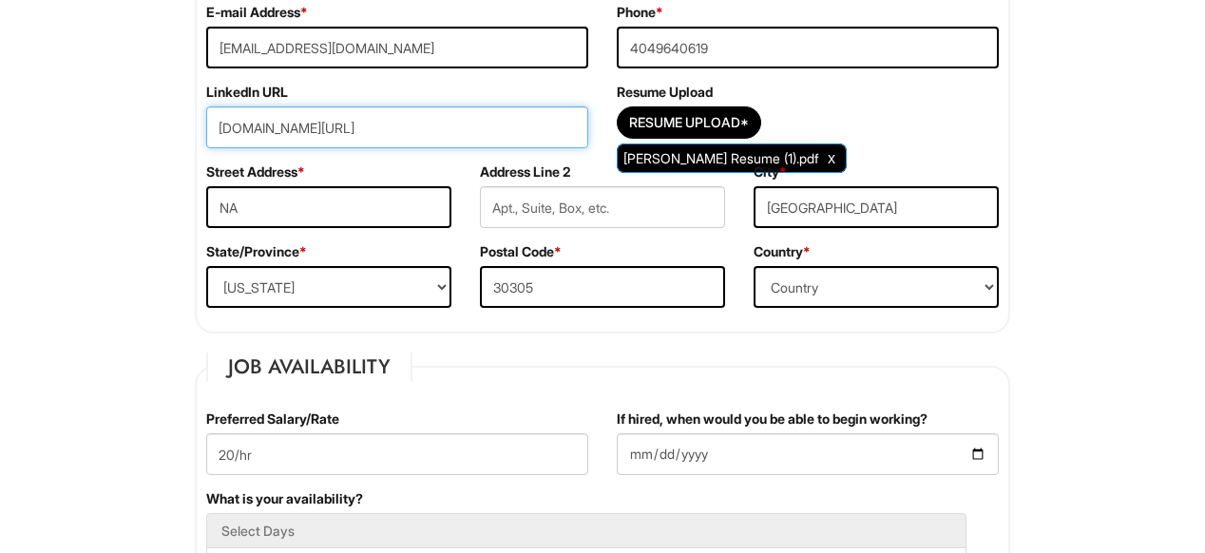
scroll to position [434, 0]
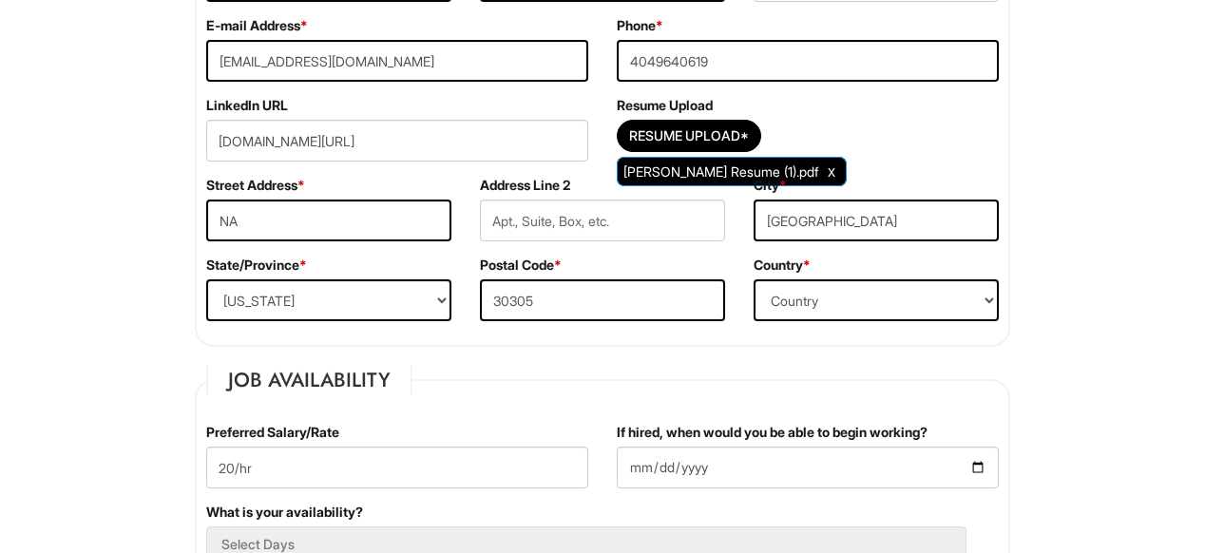
click at [370, 187] on div "Street Address * NA" at bounding box center [329, 216] width 274 height 80
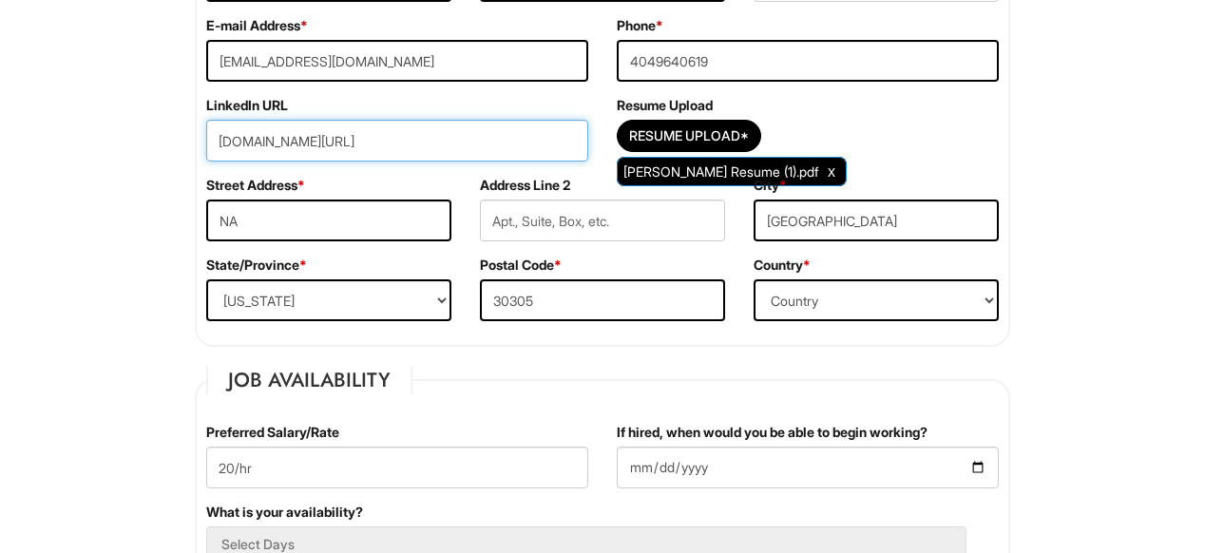
click at [522, 155] on input "[DOMAIN_NAME][URL]" at bounding box center [397, 141] width 382 height 42
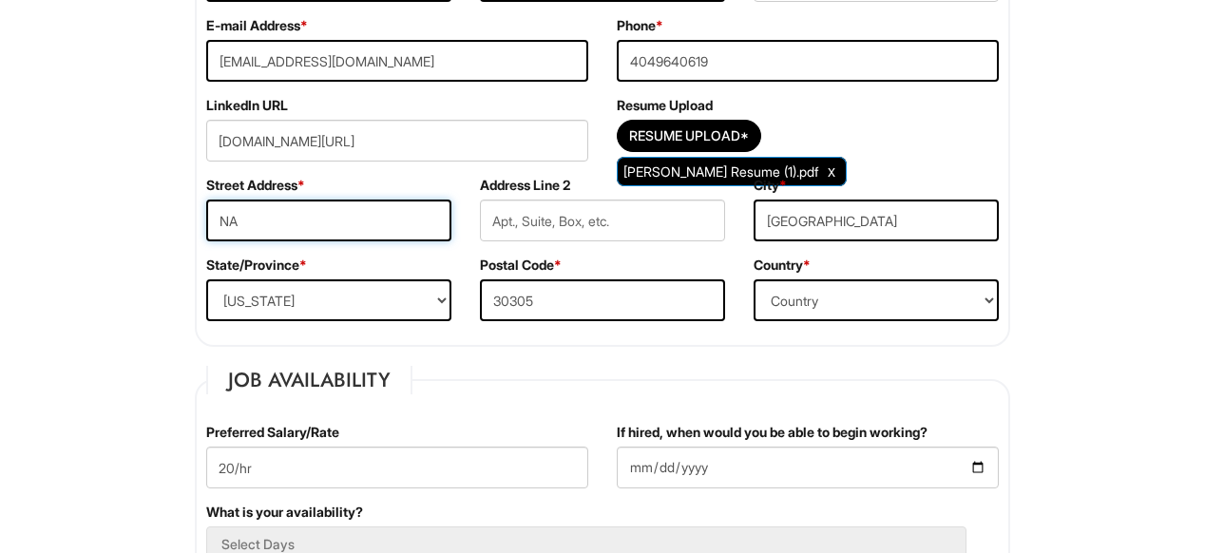
click at [228, 222] on input "NA" at bounding box center [328, 220] width 245 height 42
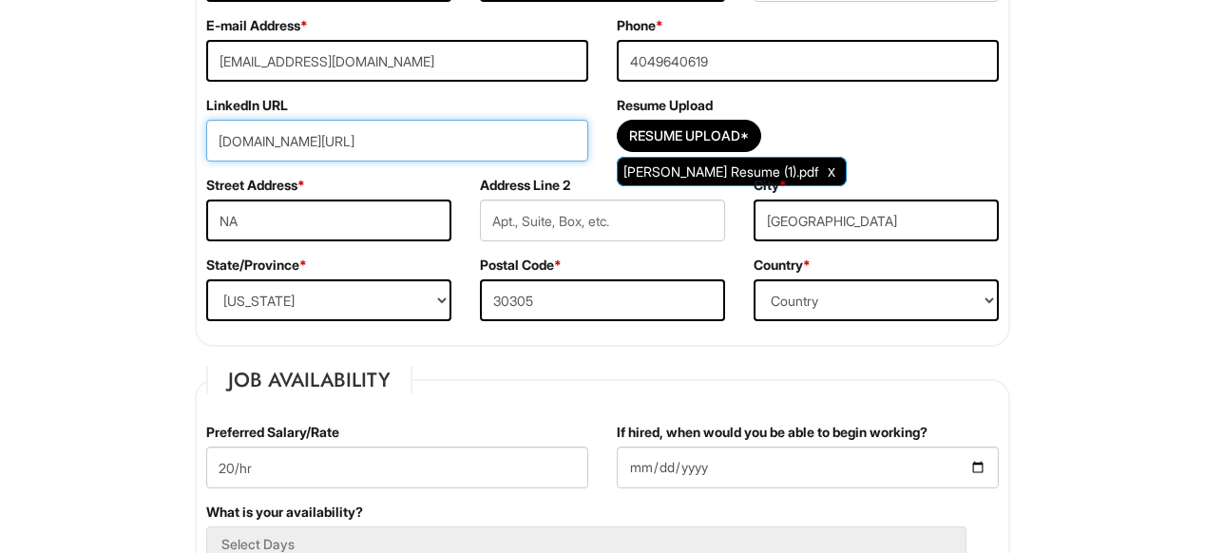
click at [229, 147] on input "[DOMAIN_NAME][URL]" at bounding box center [397, 141] width 382 height 42
click at [284, 160] on input "[DOMAIN_NAME][URL]" at bounding box center [397, 141] width 382 height 42
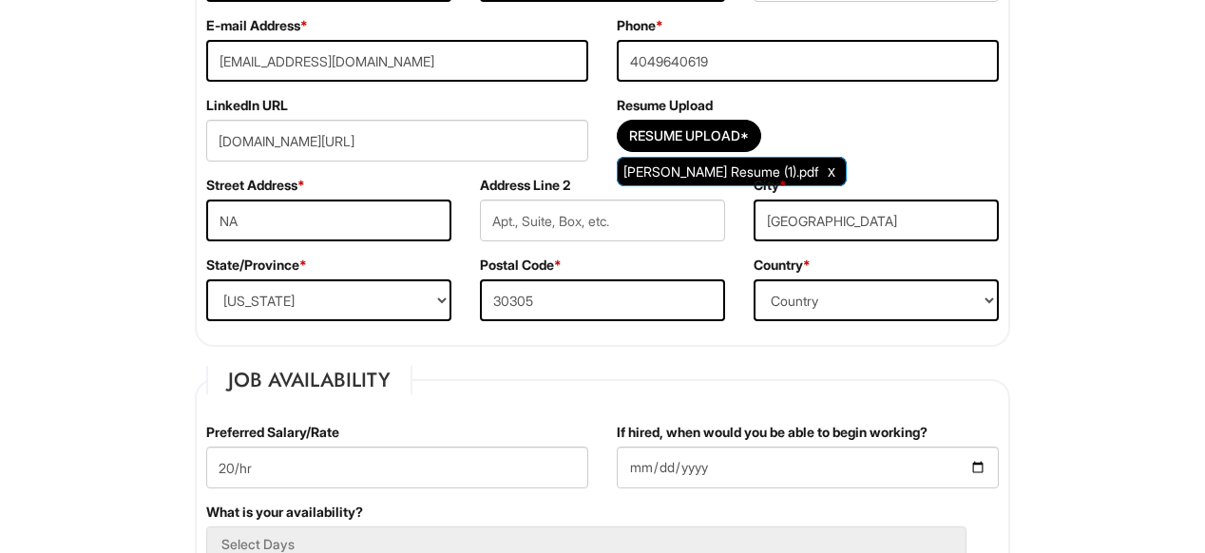
click at [390, 176] on div "Street Address * NA" at bounding box center [329, 216] width 274 height 80
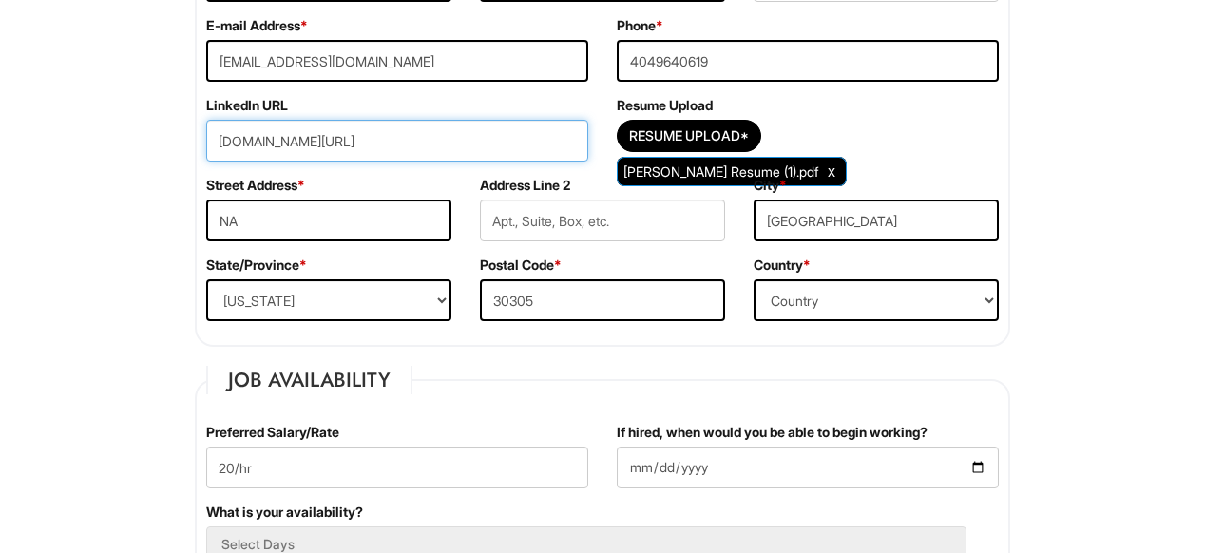
click at [516, 138] on input "[DOMAIN_NAME][URL]" at bounding box center [397, 141] width 382 height 42
type input "w"
type input "v"
paste input "[URL][DOMAIN_NAME]"
type input "[URL][DOMAIN_NAME]"
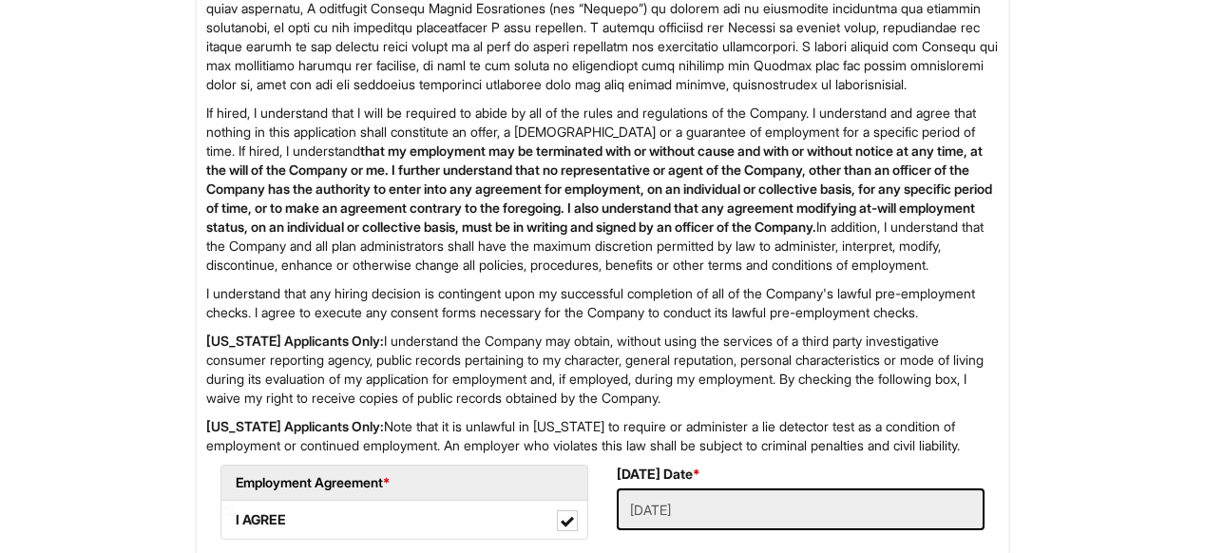
scroll to position [3234, 0]
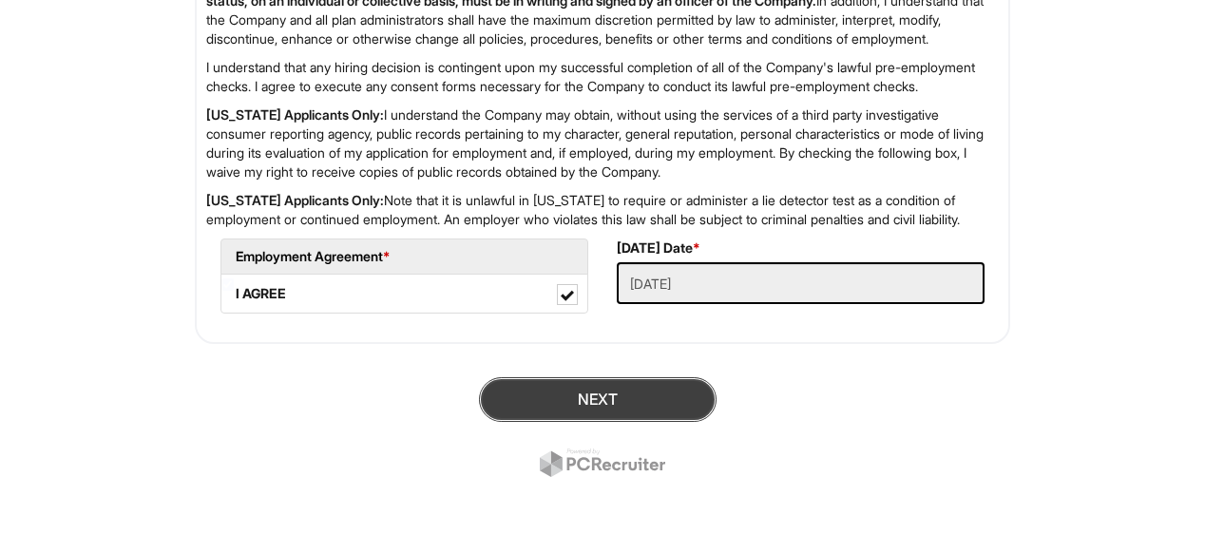
click at [615, 396] on button "Next" at bounding box center [597, 399] width 237 height 45
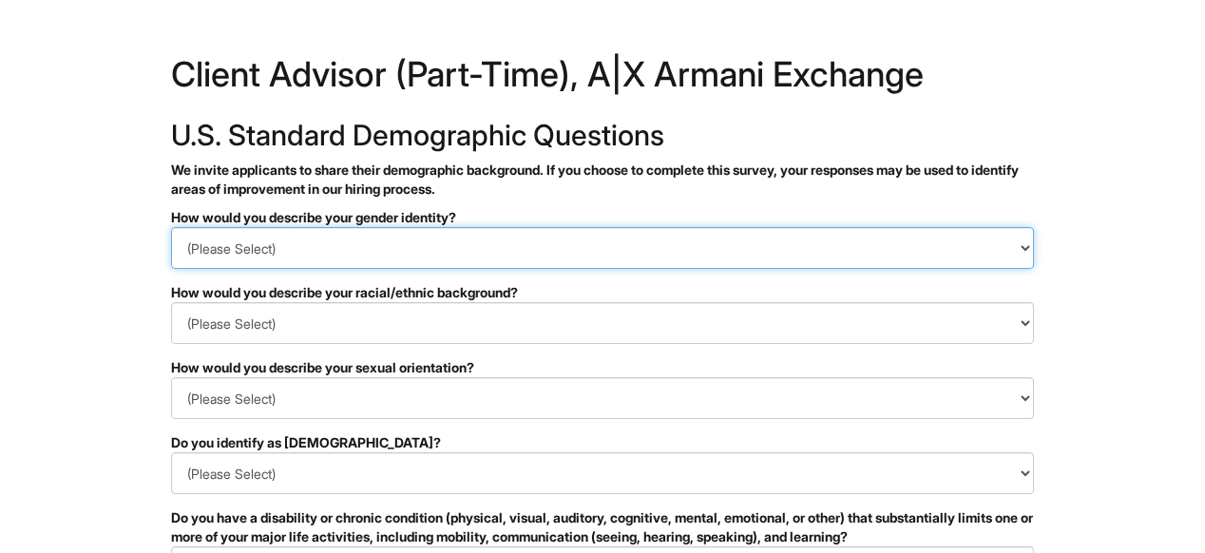
click at [626, 245] on select "(Please Select) Man Woman Non-binary I prefer to self-describe I don't wish to …" at bounding box center [602, 248] width 863 height 42
select select "Woman"
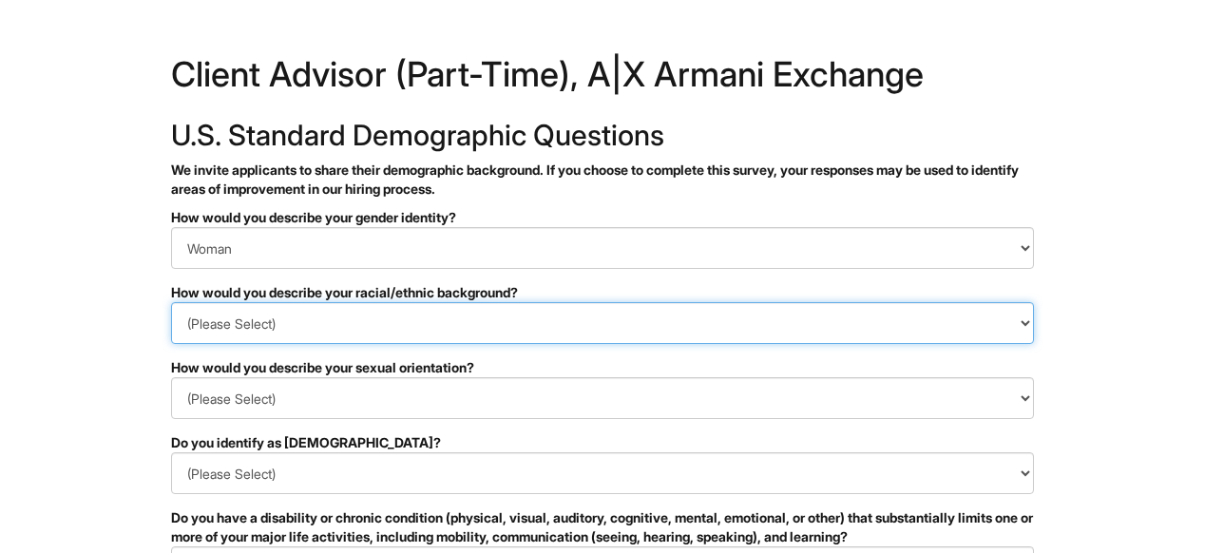
click at [613, 328] on select "(Please Select) Black or of African descent East Asian Hispanic, Latinx or of S…" at bounding box center [602, 323] width 863 height 42
select select "I prefer to self-describe"
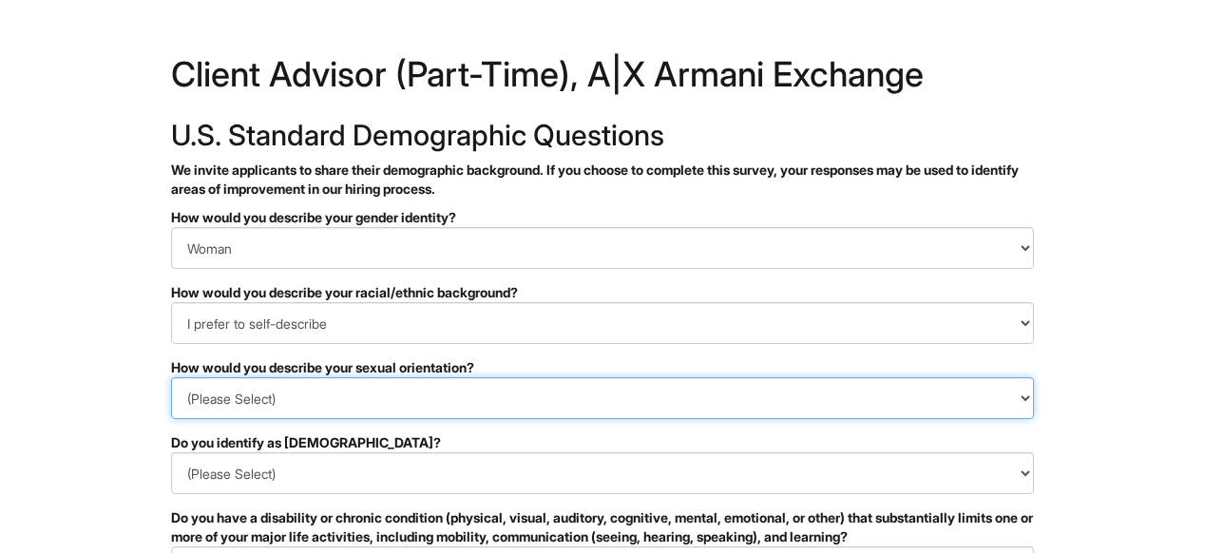
click at [560, 387] on select "(Please Select) Asexual Bisexual and/or pansexual Gay Heterosexual Lesbian Quee…" at bounding box center [602, 398] width 863 height 42
select select "Heterosexual"
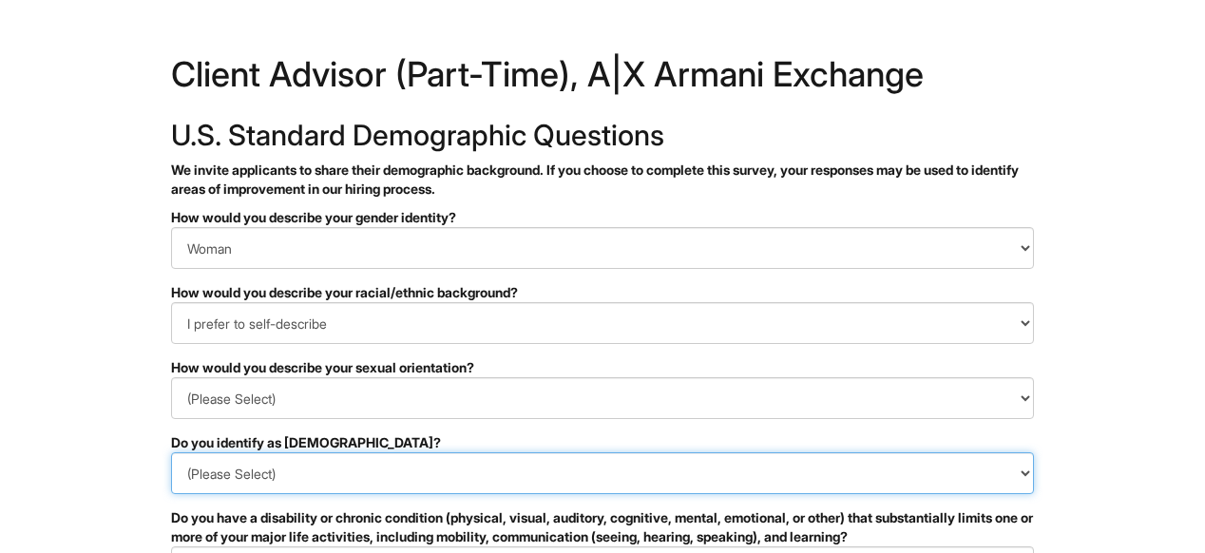
click at [559, 466] on select "(Please Select) Yes No I prefer to self-describe I don't wish to answer" at bounding box center [602, 473] width 863 height 42
select select "No"
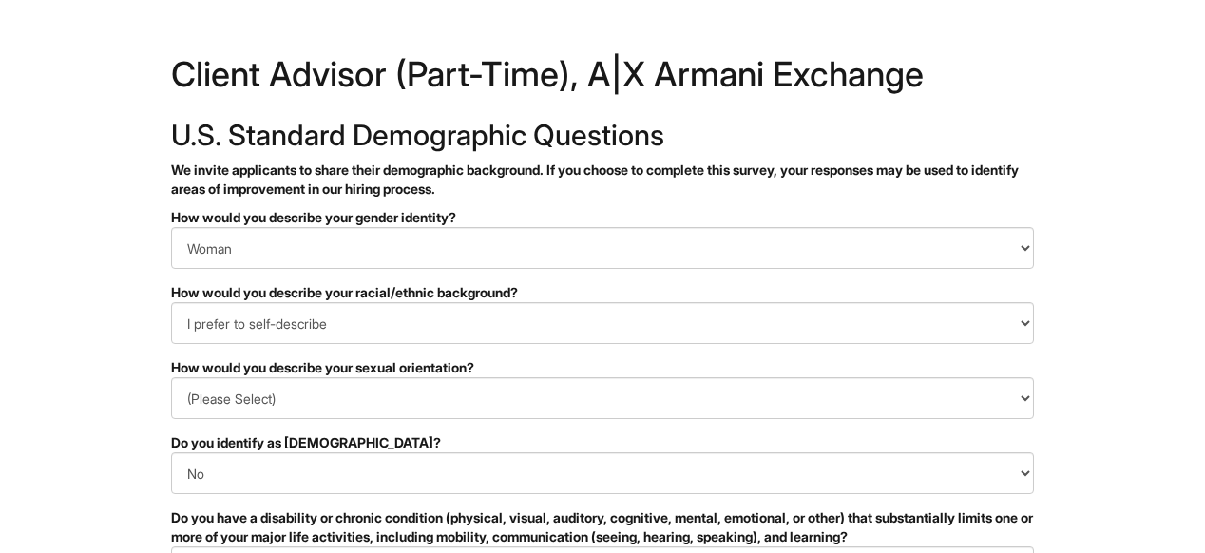
click at [1104, 367] on html "&nbsp; ✔ 2 3 Client Advisor (Part-Time), A|X Armani Exchange U.S. Standard Demo…" at bounding box center [602, 535] width 1205 height 1070
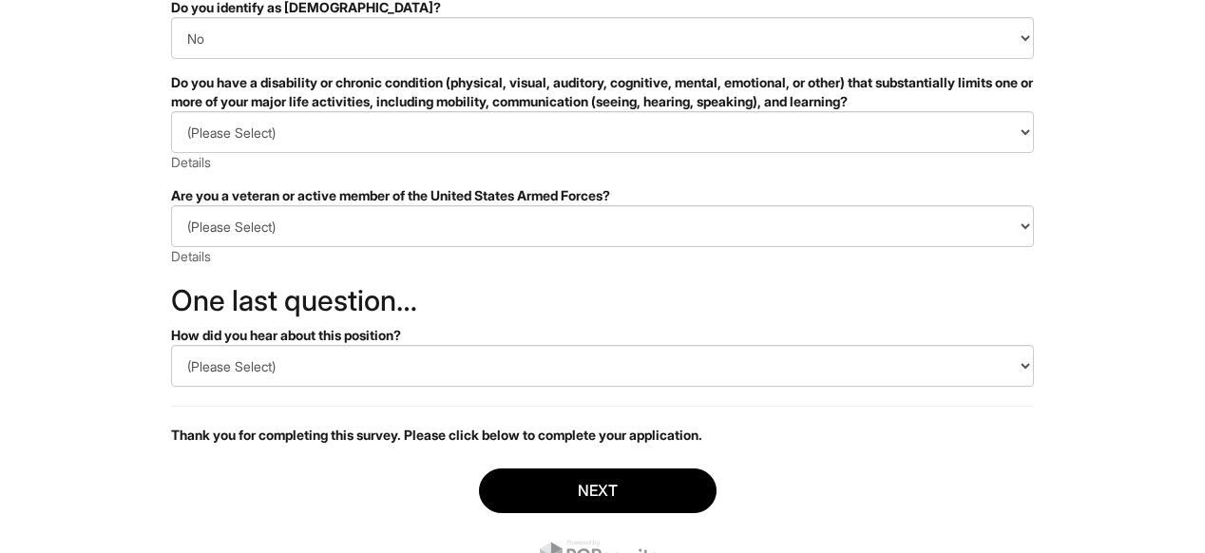
scroll to position [440, 0]
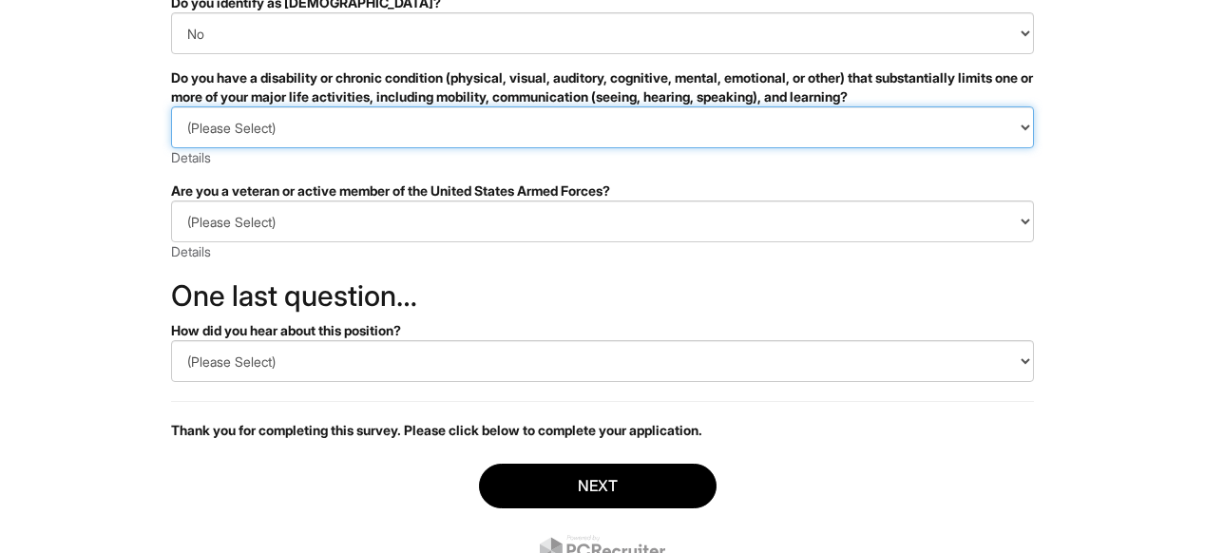
click at [979, 124] on select "(Please Select) YES, I HAVE A DISABILITY (or previously had a disability) NO, I…" at bounding box center [602, 127] width 863 height 42
select select "NO, I DON'T HAVE A DISABILITY"
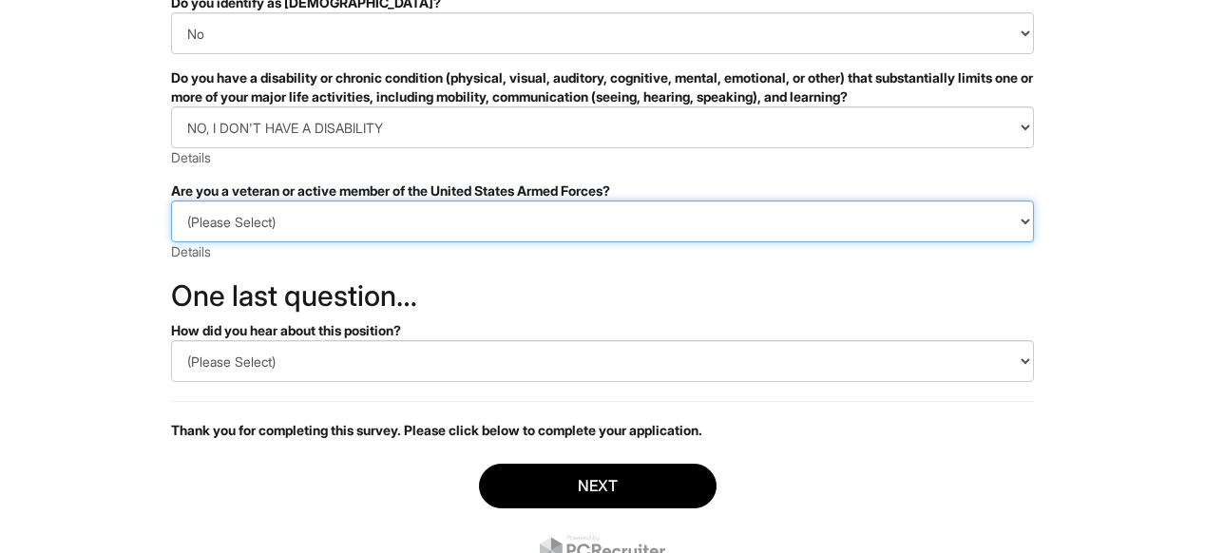
click at [441, 207] on select "(Please Select) I IDENTIFY AS ONE OR MORE OF THE CLASSIFICATIONS OF PROTECTED V…" at bounding box center [602, 221] width 863 height 42
select select "I AM NOT A PROTECTED VETERAN"
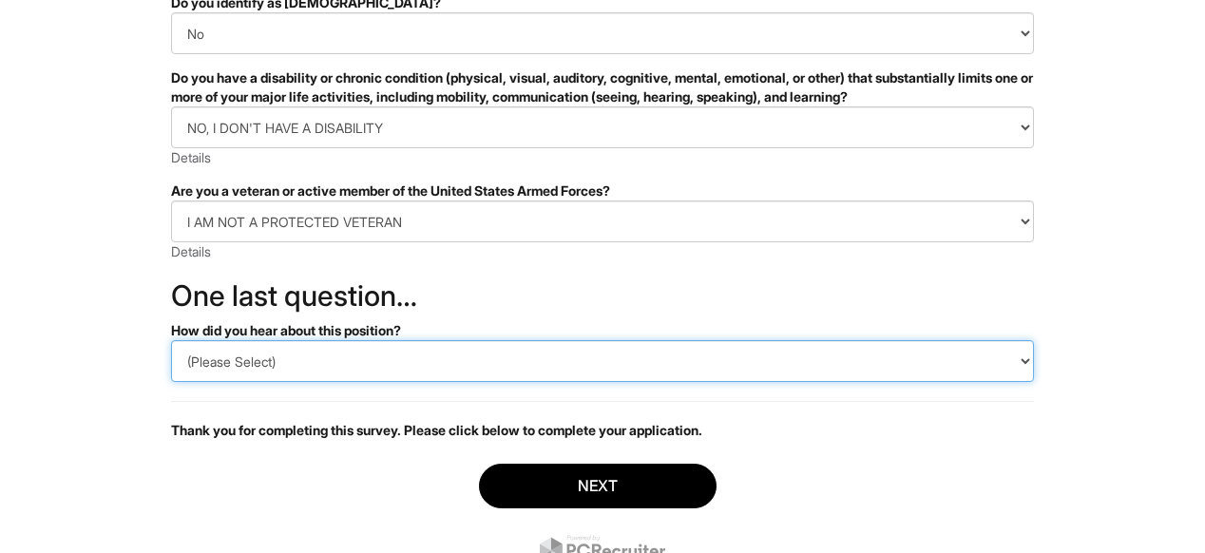
click at [419, 344] on select "(Please Select) CareerBuilder Indeed LinkedIn Monster Referral Other" at bounding box center [602, 361] width 863 height 42
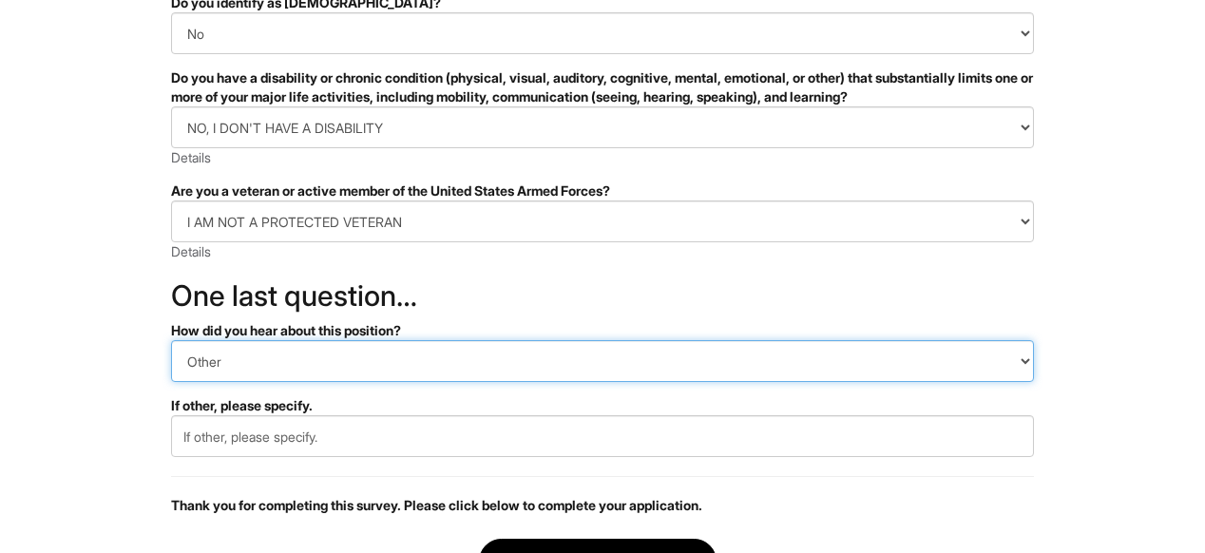
click at [432, 376] on select "(Please Select) CareerBuilder Indeed LinkedIn Monster Referral Other" at bounding box center [602, 361] width 863 height 42
select select "LinkedIn"
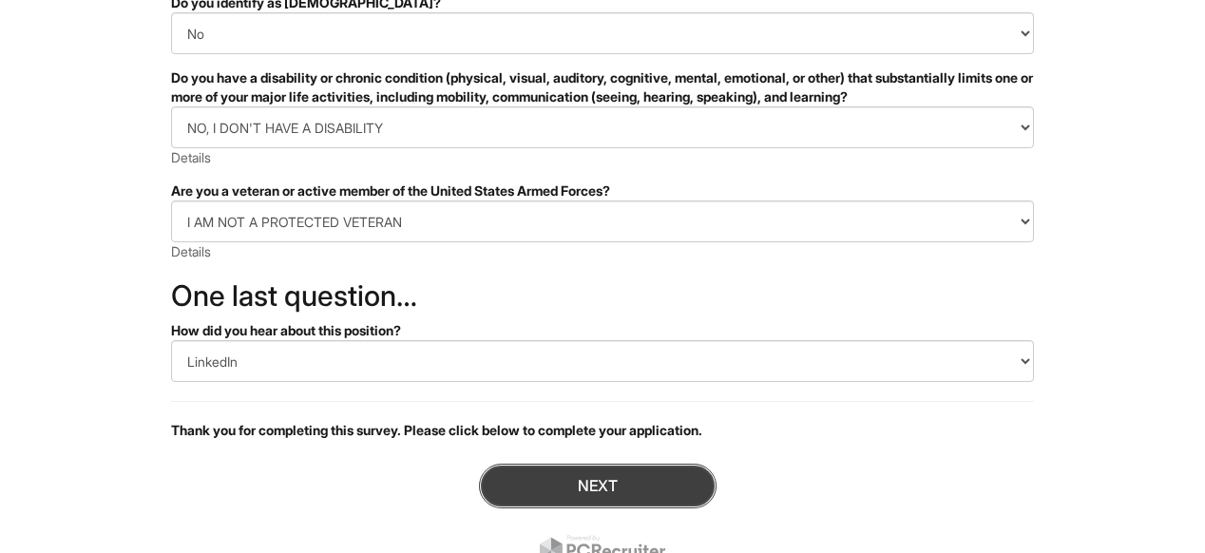
click at [544, 475] on button "Next" at bounding box center [597, 486] width 237 height 45
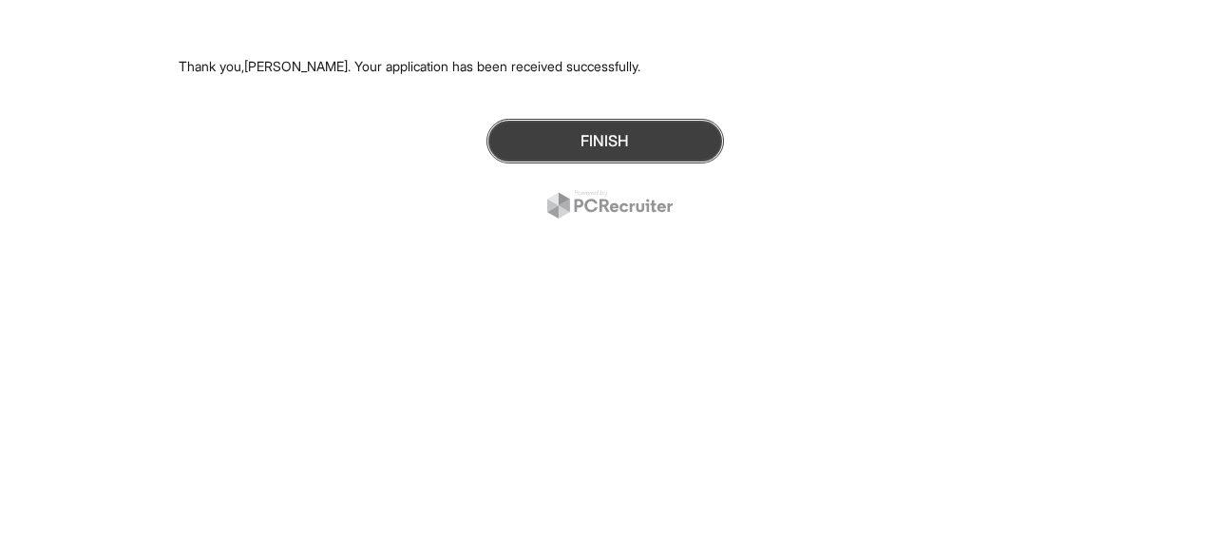
click at [636, 143] on button "Finish" at bounding box center [604, 141] width 237 height 45
